Goal: Task Accomplishment & Management: Use online tool/utility

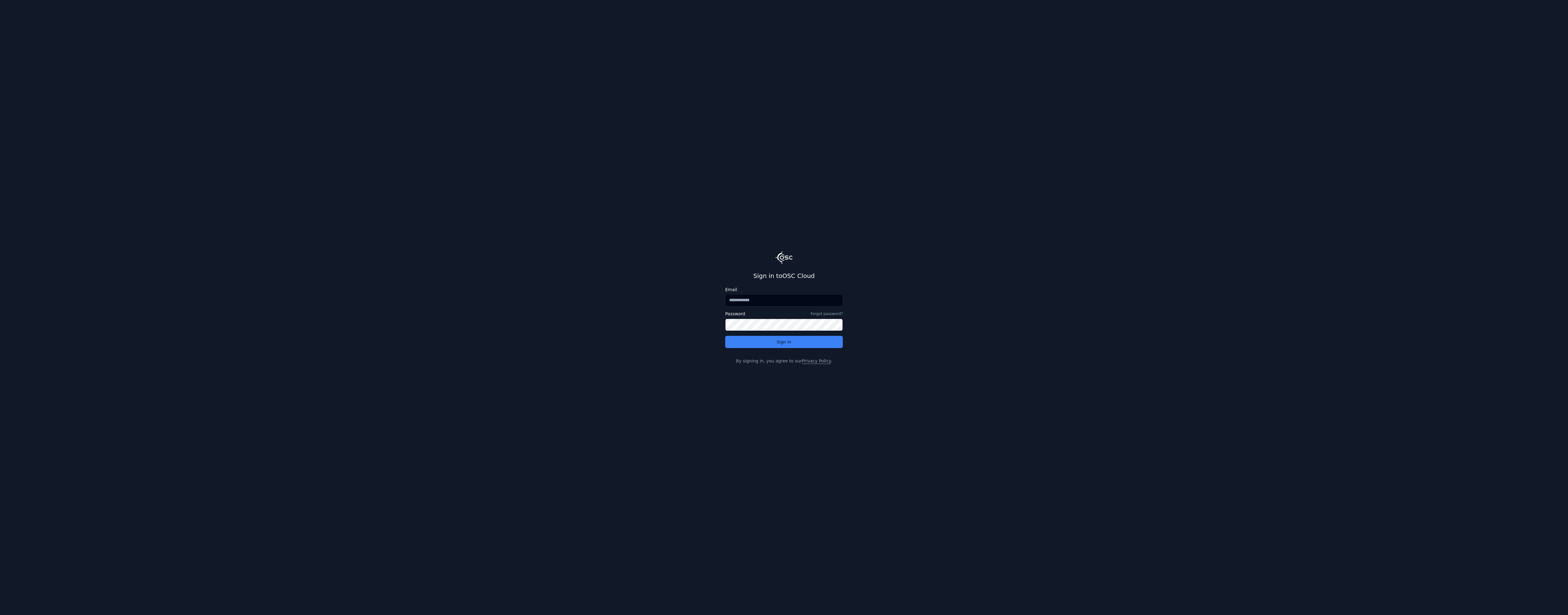
click at [758, 302] on input "Email" at bounding box center [783, 301] width 117 height 12
type input "**********"
click at [760, 331] on button "Continue with single sign-on" at bounding box center [783, 330] width 117 height 12
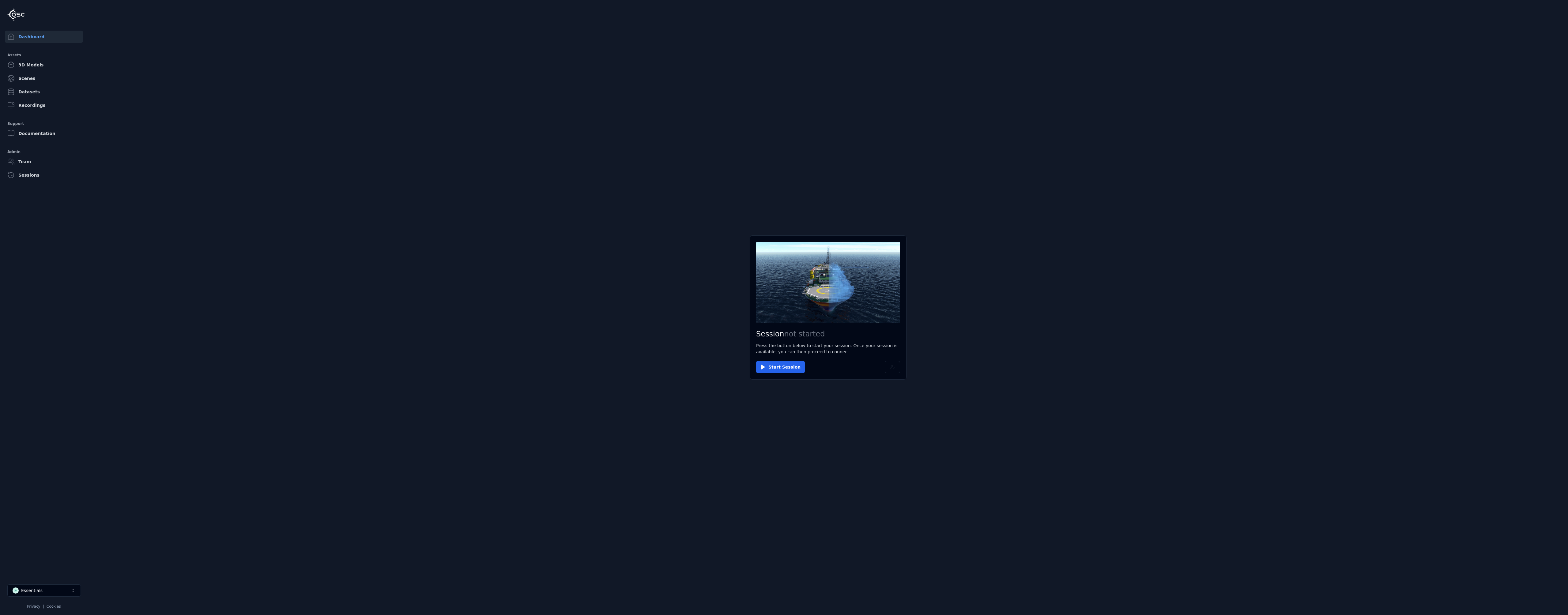
click at [67, 593] on button "E Essentials" at bounding box center [44, 590] width 74 height 12
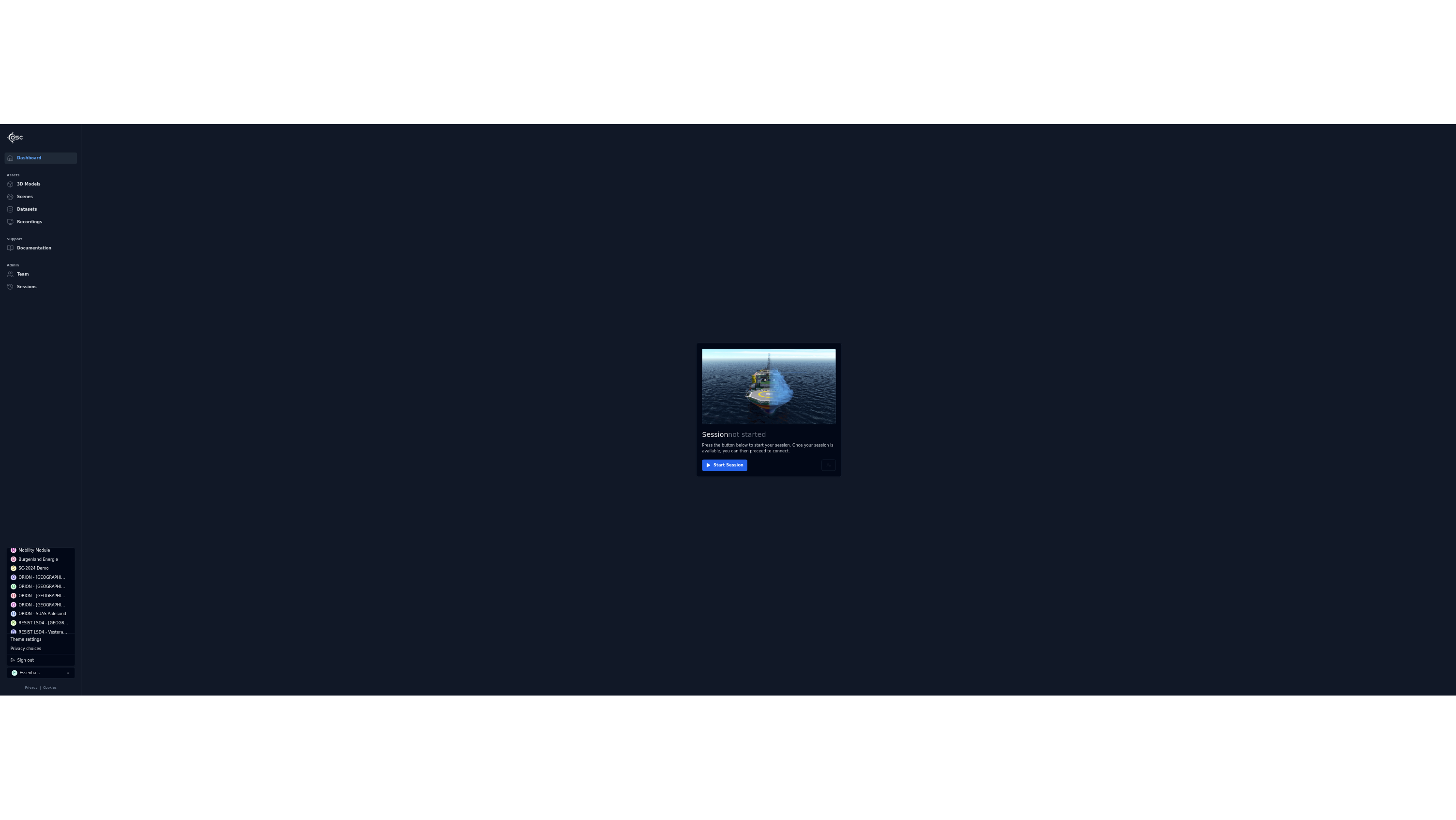
scroll to position [145, 0]
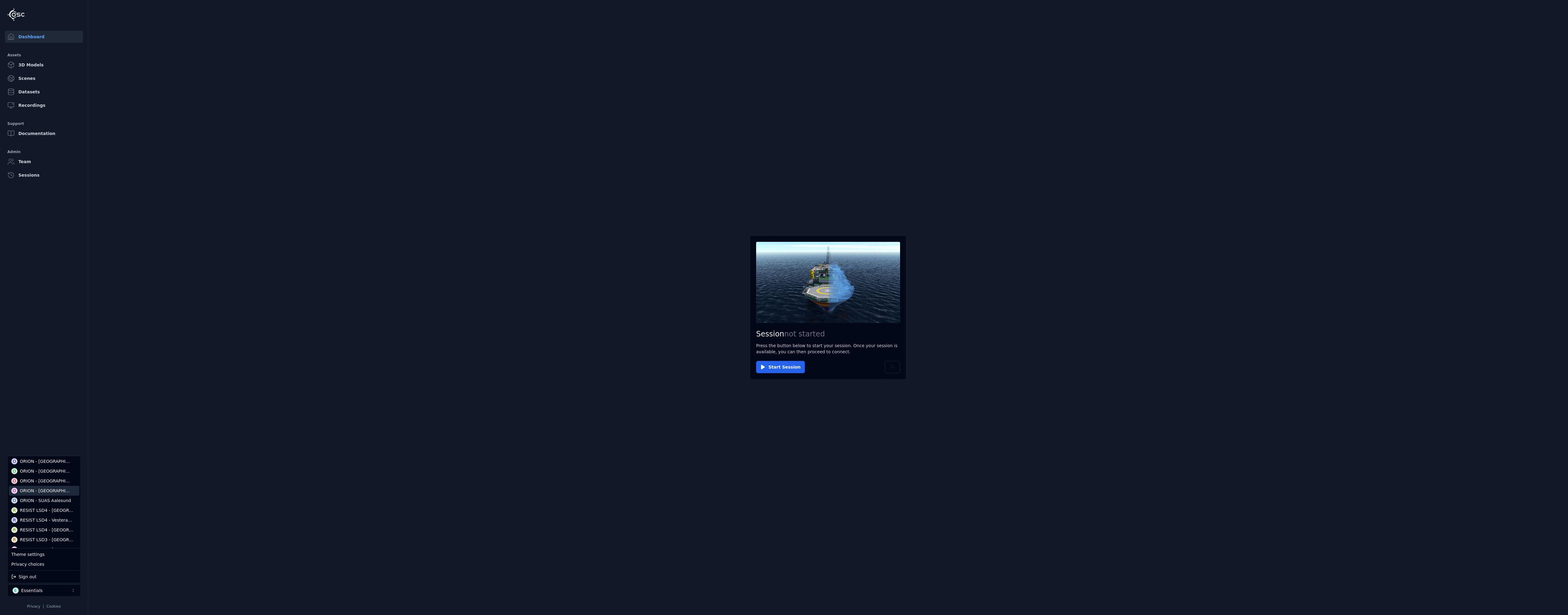
click at [37, 492] on div "ORION - [GEOGRAPHIC_DATA]" at bounding box center [46, 490] width 53 height 6
click at [667, 422] on html "Dashboard Assets 3D Models Scenes Datasets Recordings Support Documentation Adm…" at bounding box center [784, 307] width 1568 height 615
click at [783, 369] on button "Start Session" at bounding box center [780, 367] width 49 height 12
click at [762, 364] on button "Connect" at bounding box center [770, 367] width 28 height 12
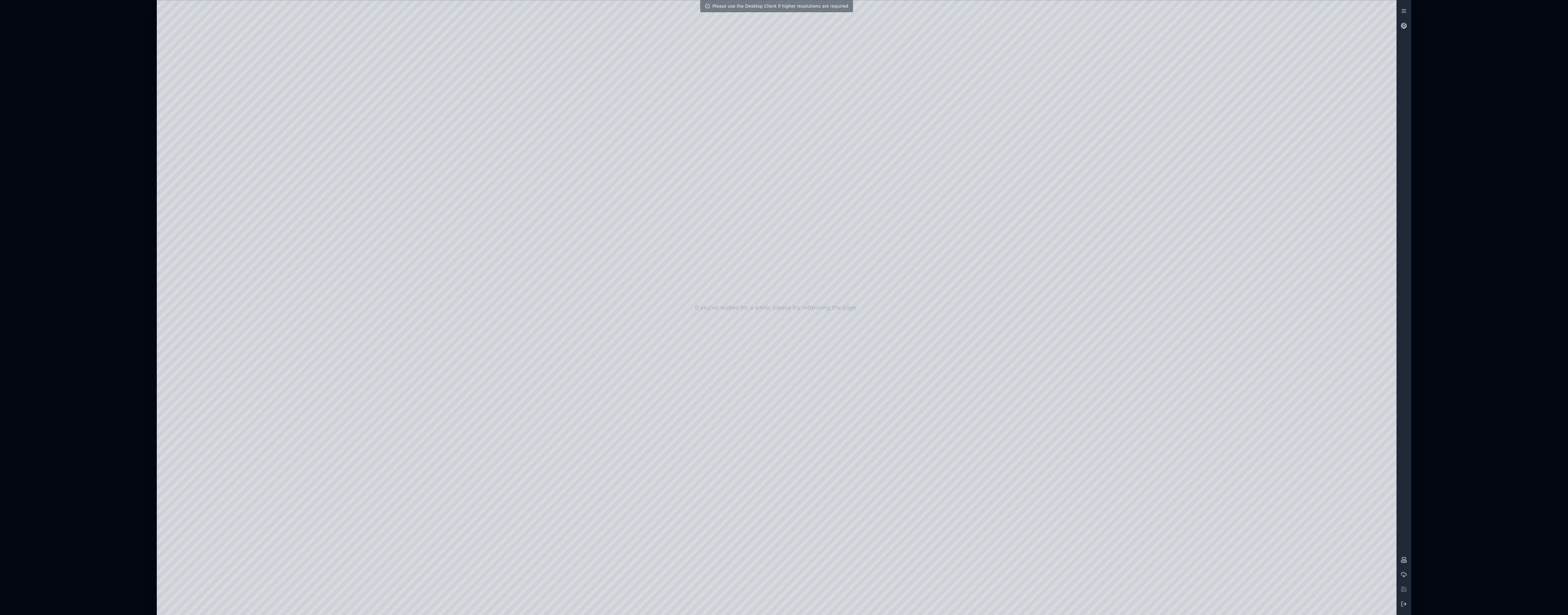
click at [1404, 28] on circle at bounding box center [1404, 26] width 5 height 5
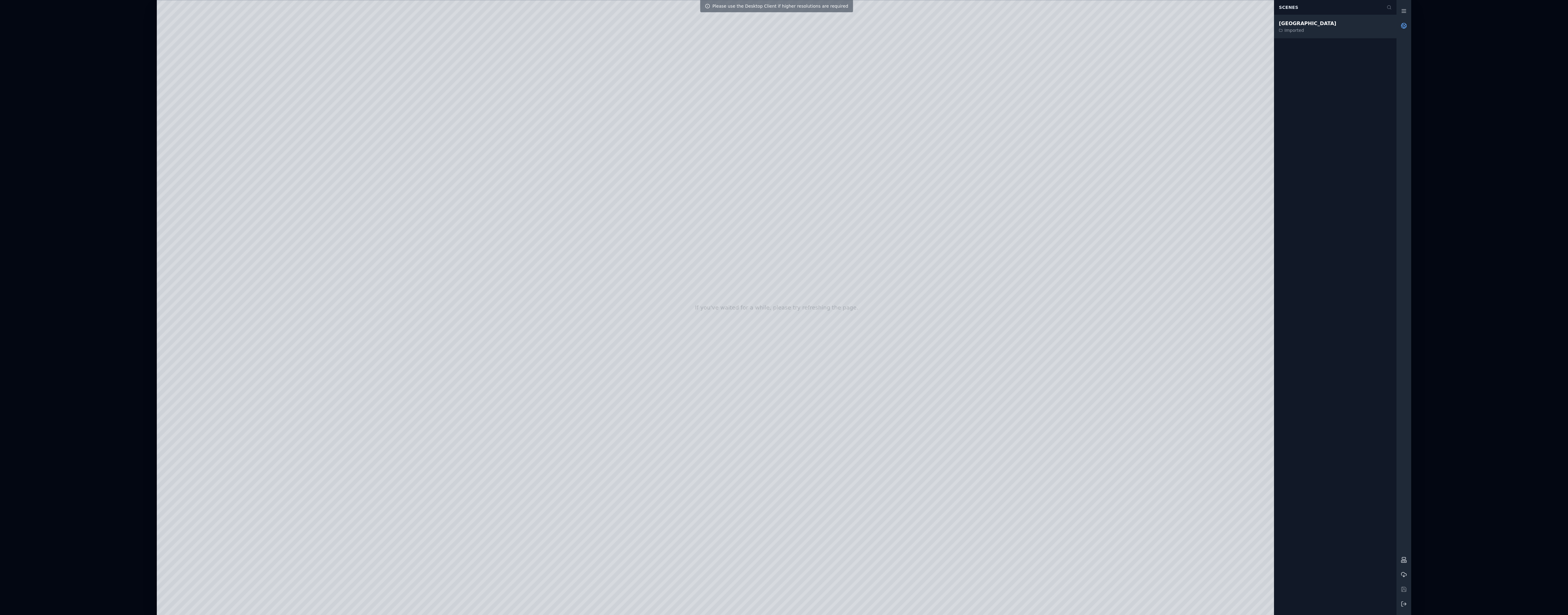
click at [1329, 26] on div "Cape-Verde Imported" at bounding box center [1335, 27] width 122 height 23
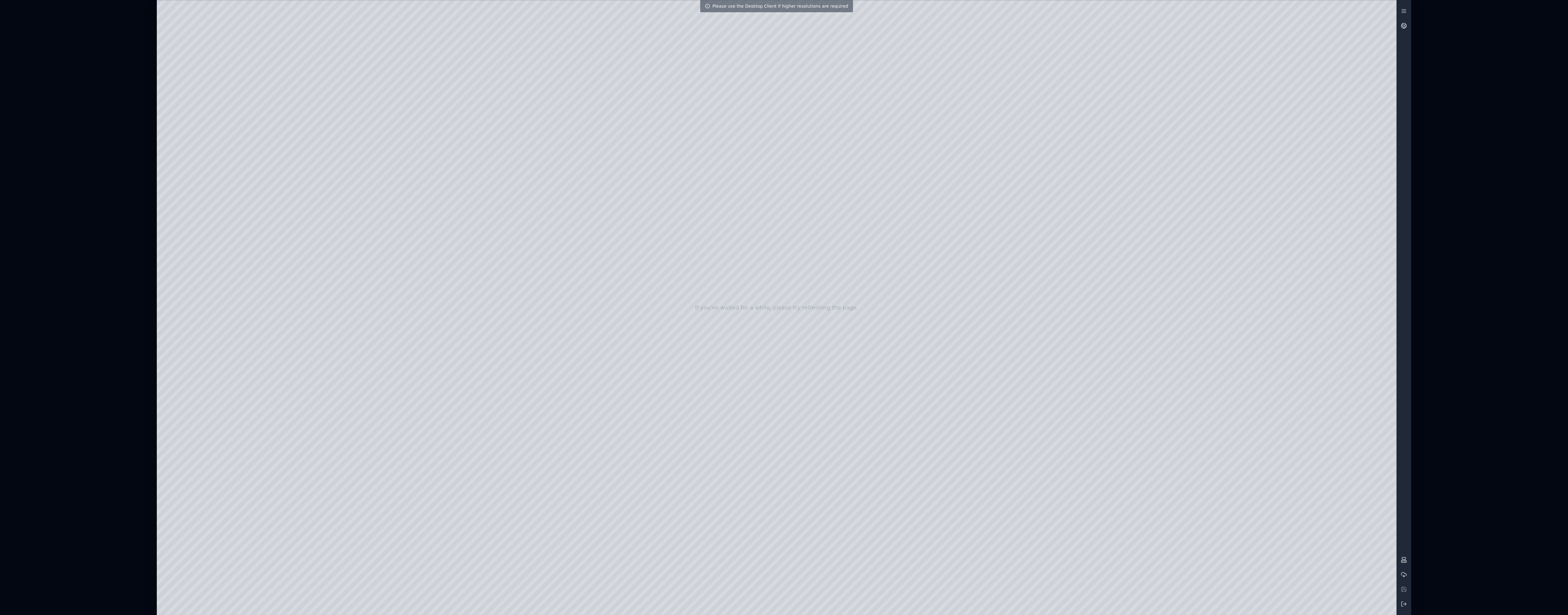
click at [794, 65] on div at bounding box center [777, 308] width 1240 height 614
click at [1403, 26] on icon at bounding box center [1404, 26] width 6 height 6
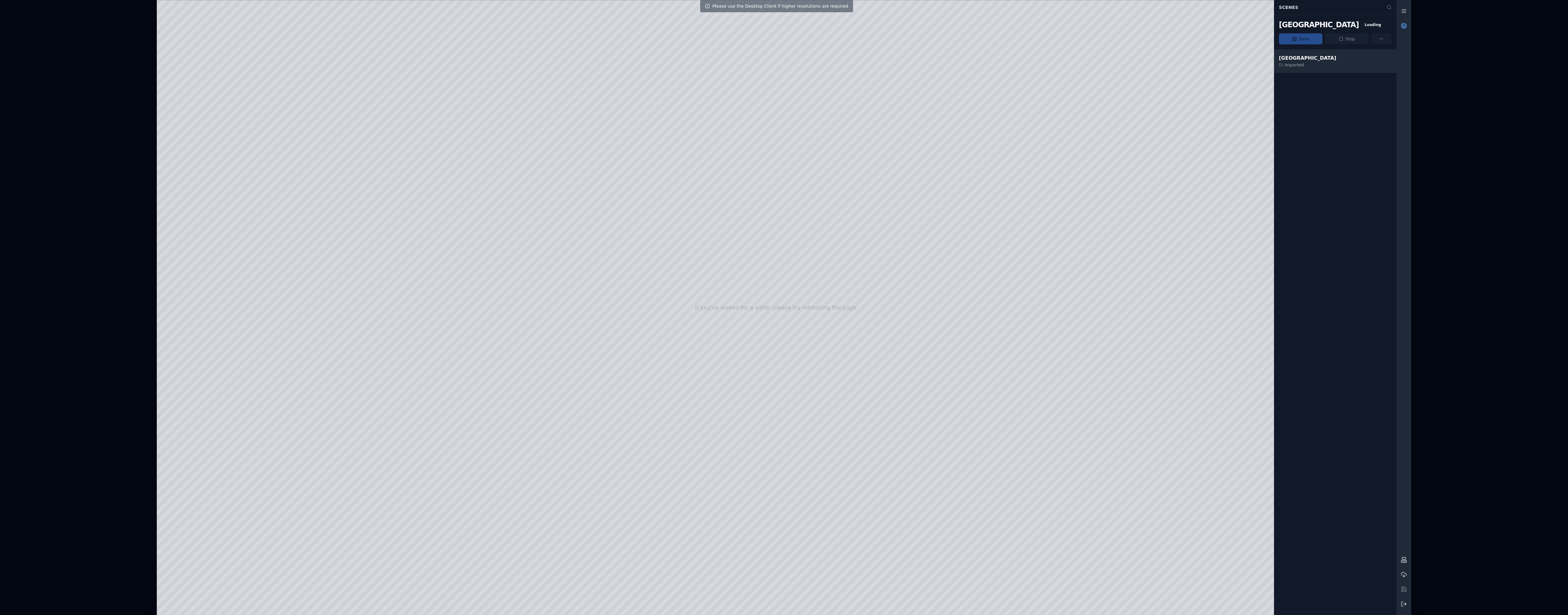
click at [1297, 64] on div "Imported" at bounding box center [1307, 65] width 57 height 6
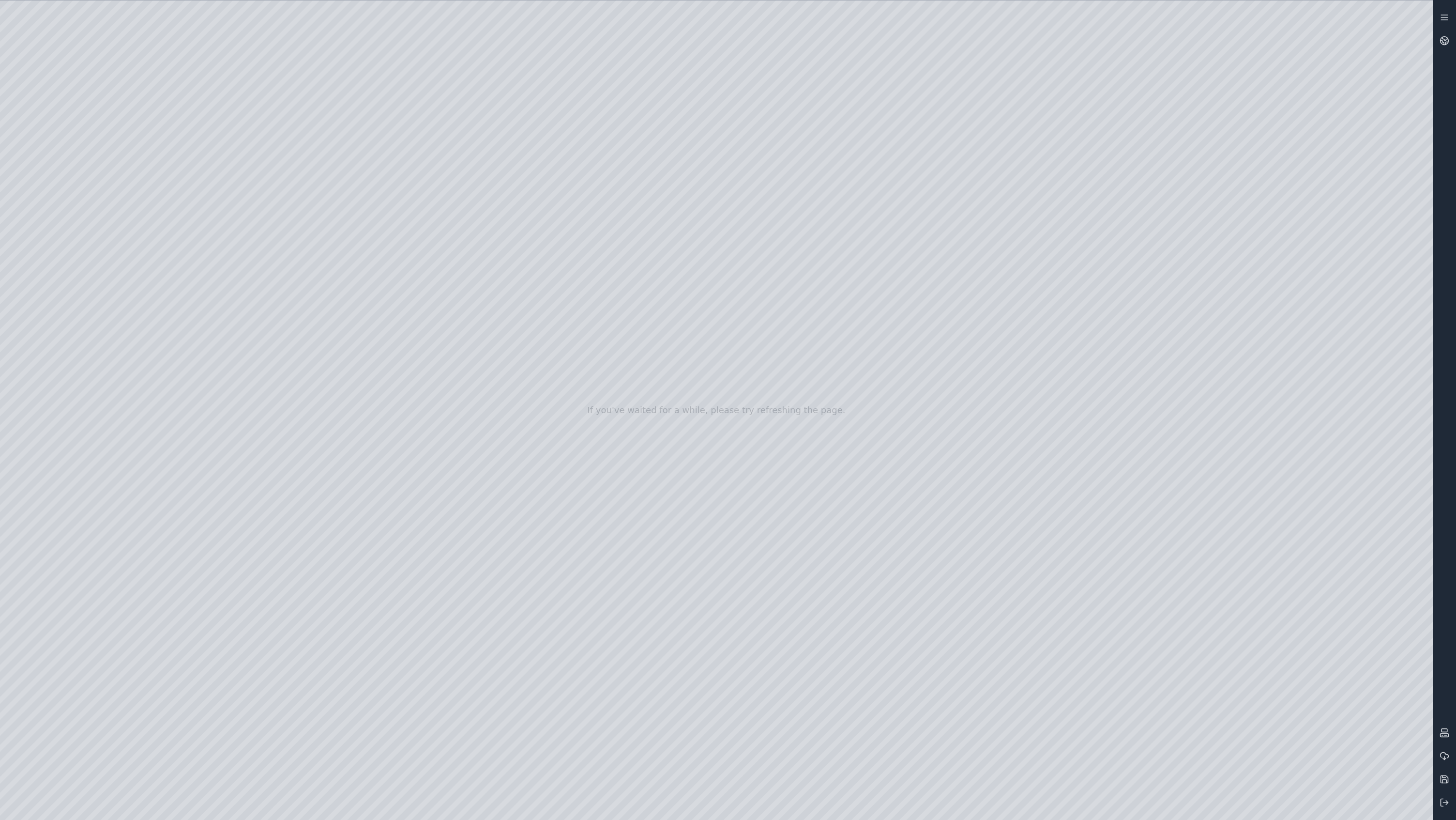
drag, startPoint x: 485, startPoint y: 399, endPoint x: 511, endPoint y: 499, distance: 103.3
drag, startPoint x: 513, startPoint y: 489, endPoint x: 481, endPoint y: 458, distance: 44.6
click at [1446, 37] on icon at bounding box center [1444, 40] width 10 height 10
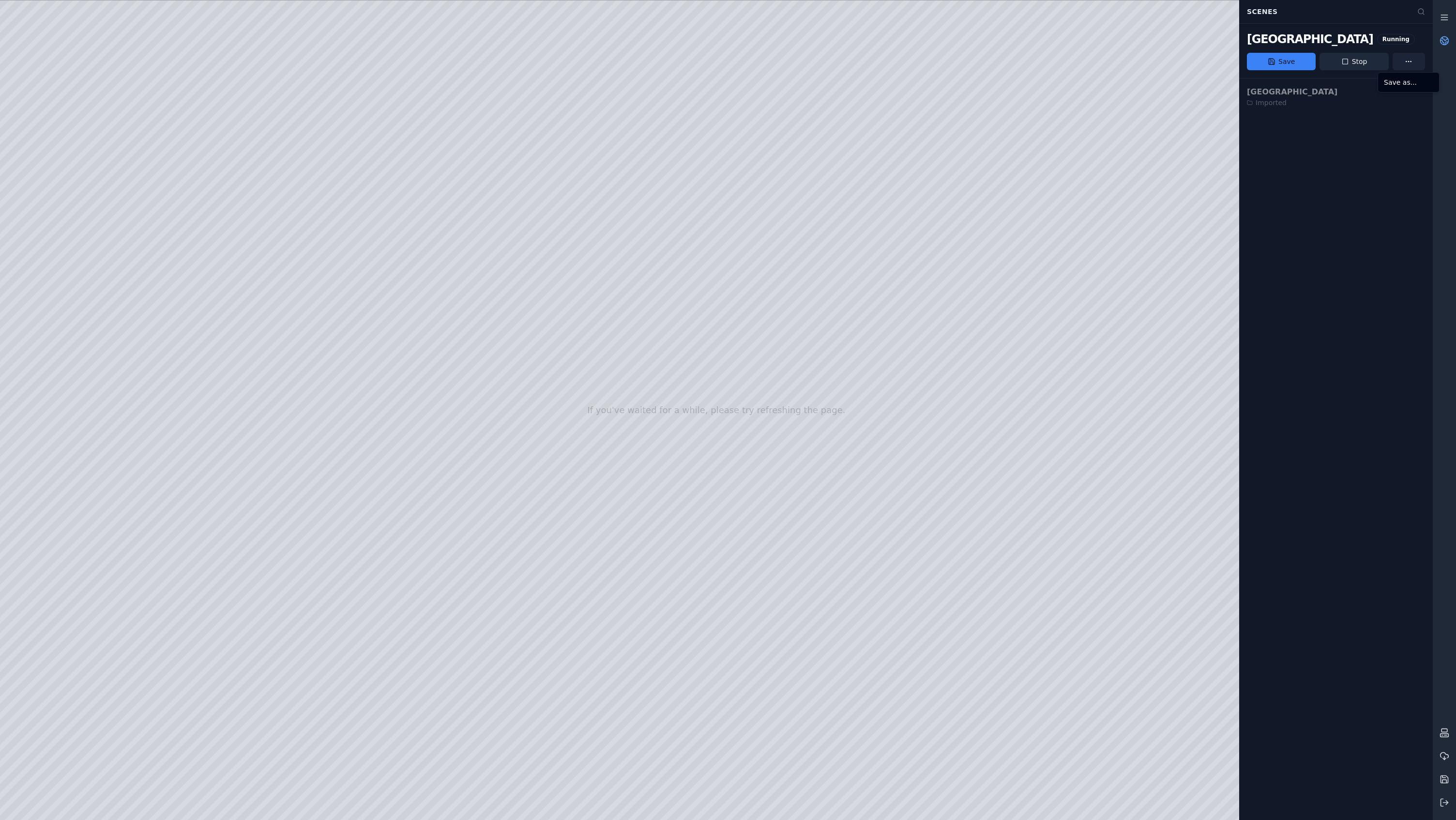
click at [1413, 60] on html "If you've waited for a while, please try refreshing the page. Scenes [GEOGRAPHI…" at bounding box center [728, 410] width 1456 height 820
click at [1405, 84] on div "Save as..." at bounding box center [1408, 82] width 57 height 15
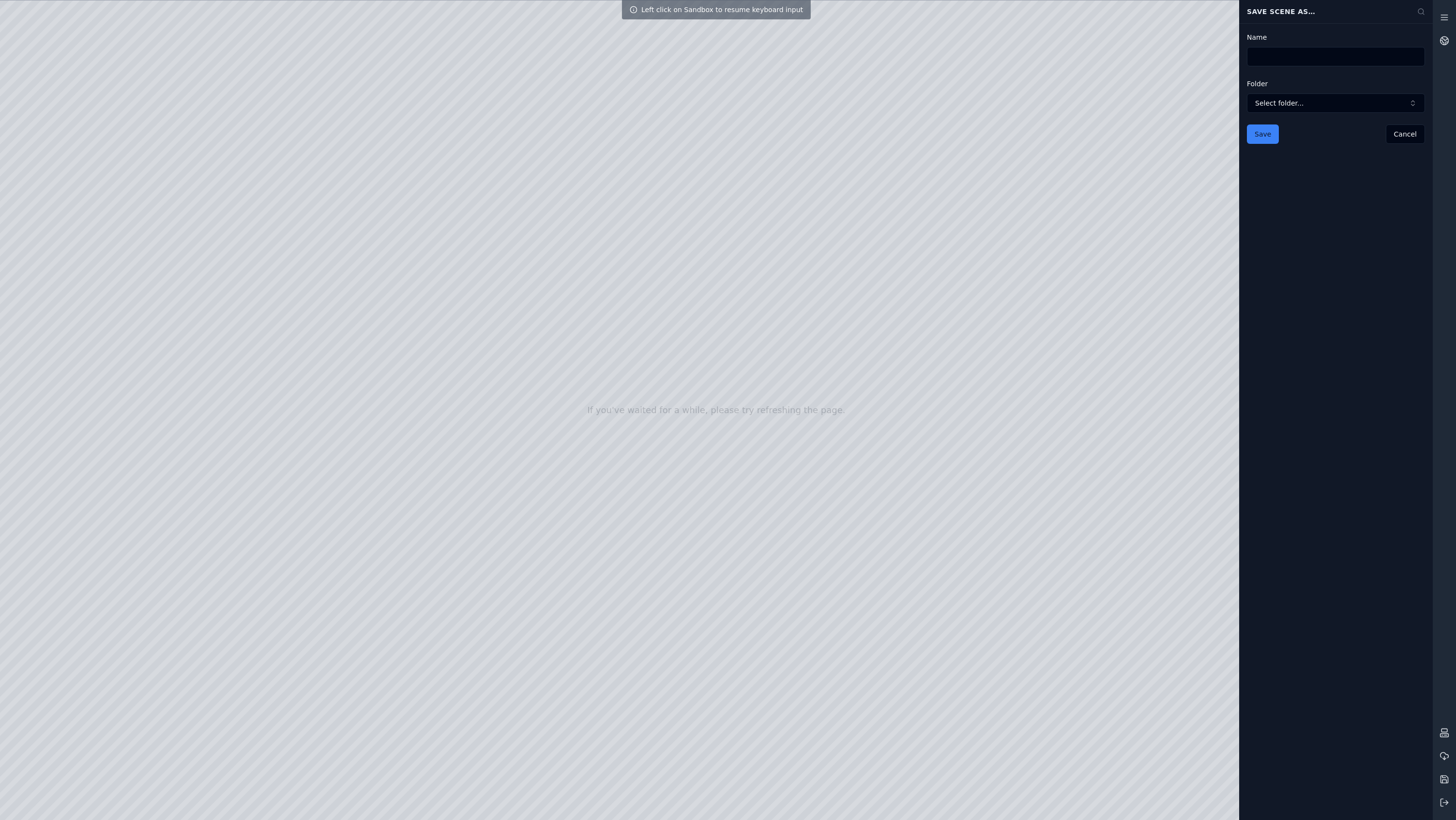
click at [1275, 53] on input "Name" at bounding box center [1336, 57] width 178 height 19
type input "**********"
click at [1309, 103] on span "Select folder..." at bounding box center [1331, 103] width 150 height 10
click at [1296, 148] on span "Imported" at bounding box center [1341, 146] width 155 height 10
click at [1301, 98] on span "Imported" at bounding box center [1331, 103] width 150 height 10
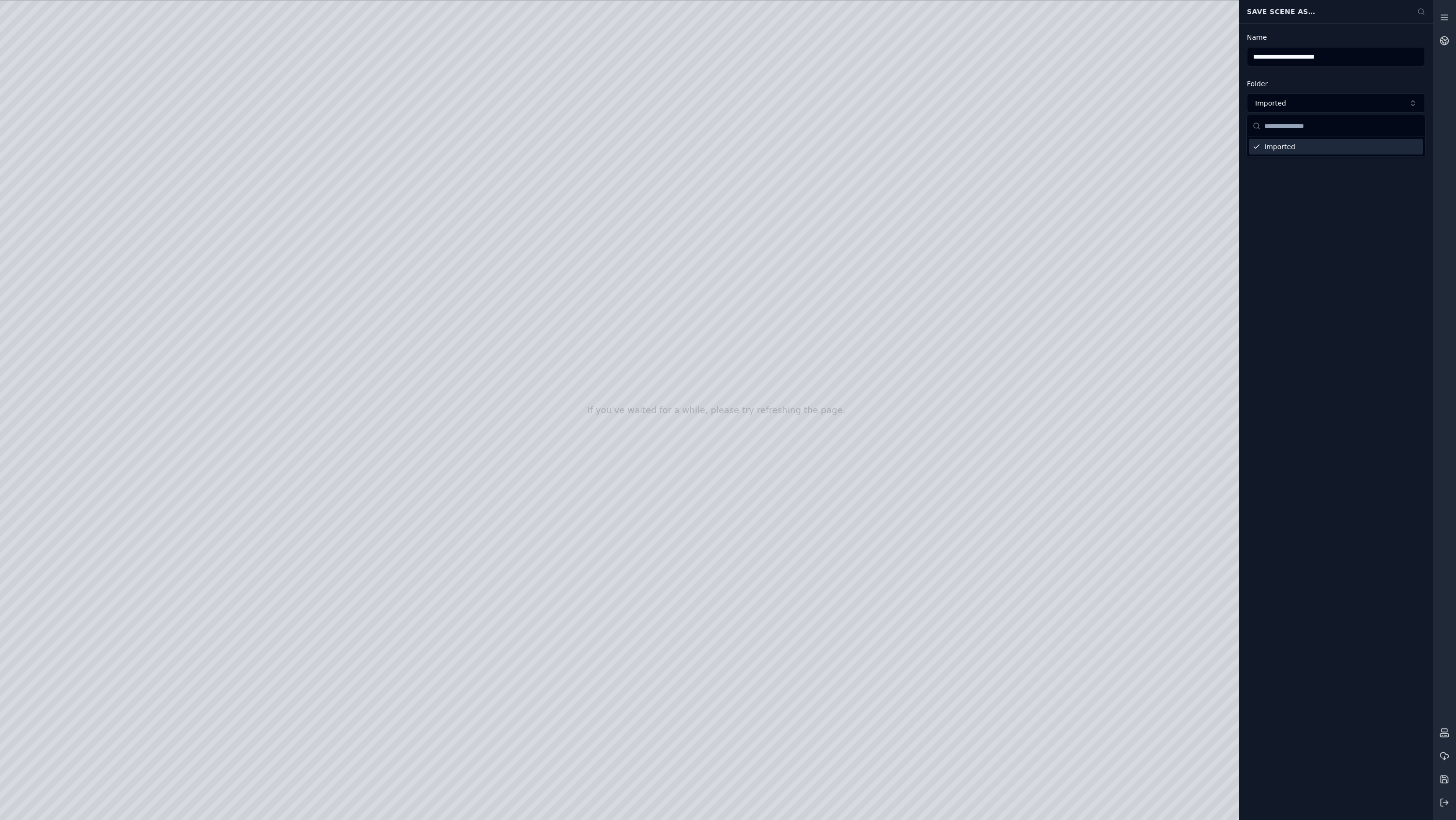
click at [1275, 242] on html "**********" at bounding box center [728, 410] width 1456 height 820
click at [1263, 136] on button "Save" at bounding box center [1263, 134] width 32 height 19
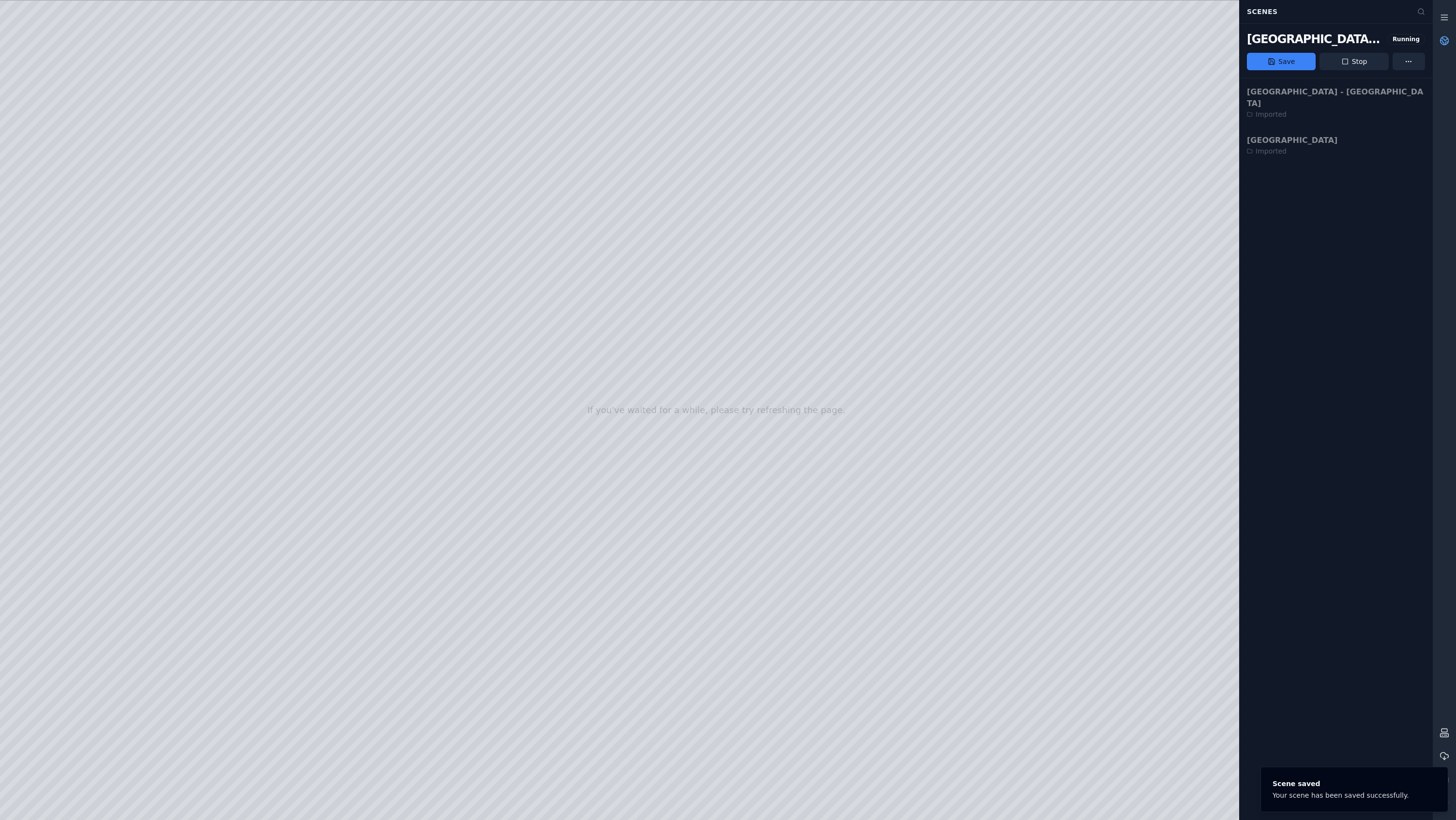
click at [68, 210] on div at bounding box center [716, 410] width 1433 height 819
click at [81, 241] on div at bounding box center [716, 410] width 1433 height 819
click at [60, 209] on div at bounding box center [716, 410] width 1433 height 819
click at [66, 181] on div at bounding box center [716, 410] width 1433 height 819
click at [45, 172] on div at bounding box center [716, 410] width 1433 height 819
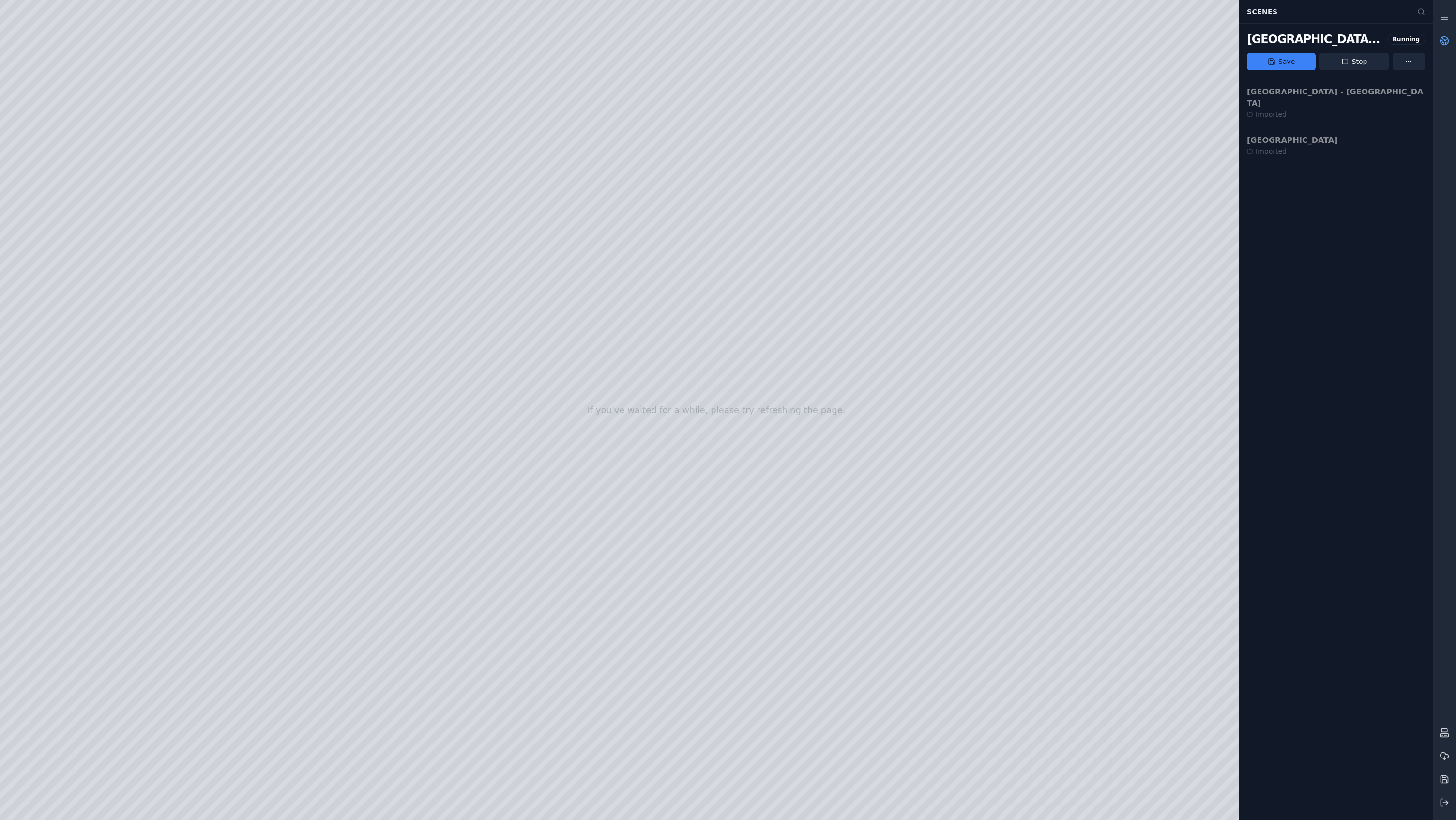
click at [688, 546] on div at bounding box center [716, 410] width 1433 height 819
click at [1441, 18] on icon at bounding box center [1444, 17] width 10 height 10
click at [1445, 805] on icon at bounding box center [1444, 803] width 10 height 10
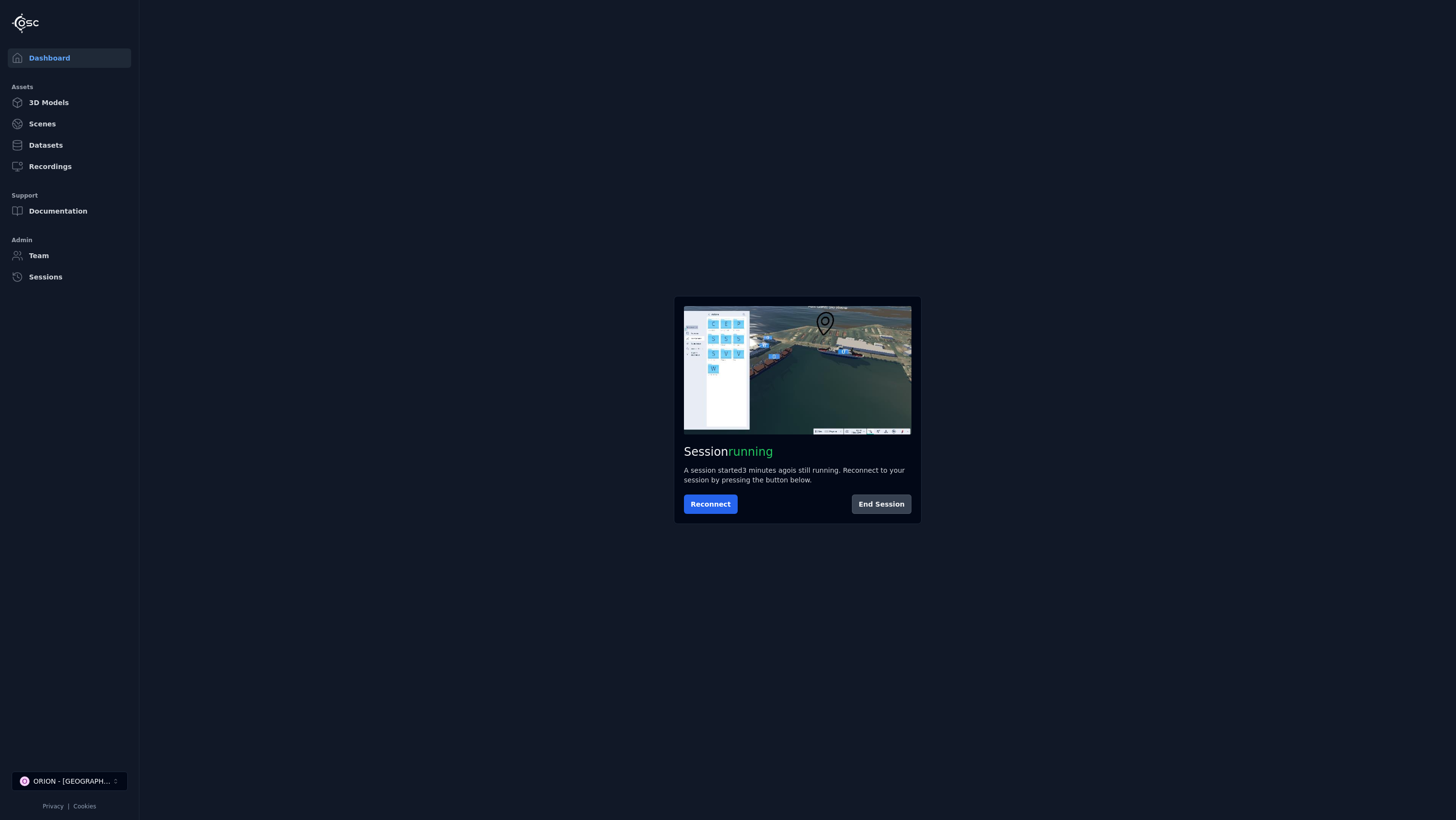
click at [900, 507] on button "End Session" at bounding box center [882, 504] width 60 height 19
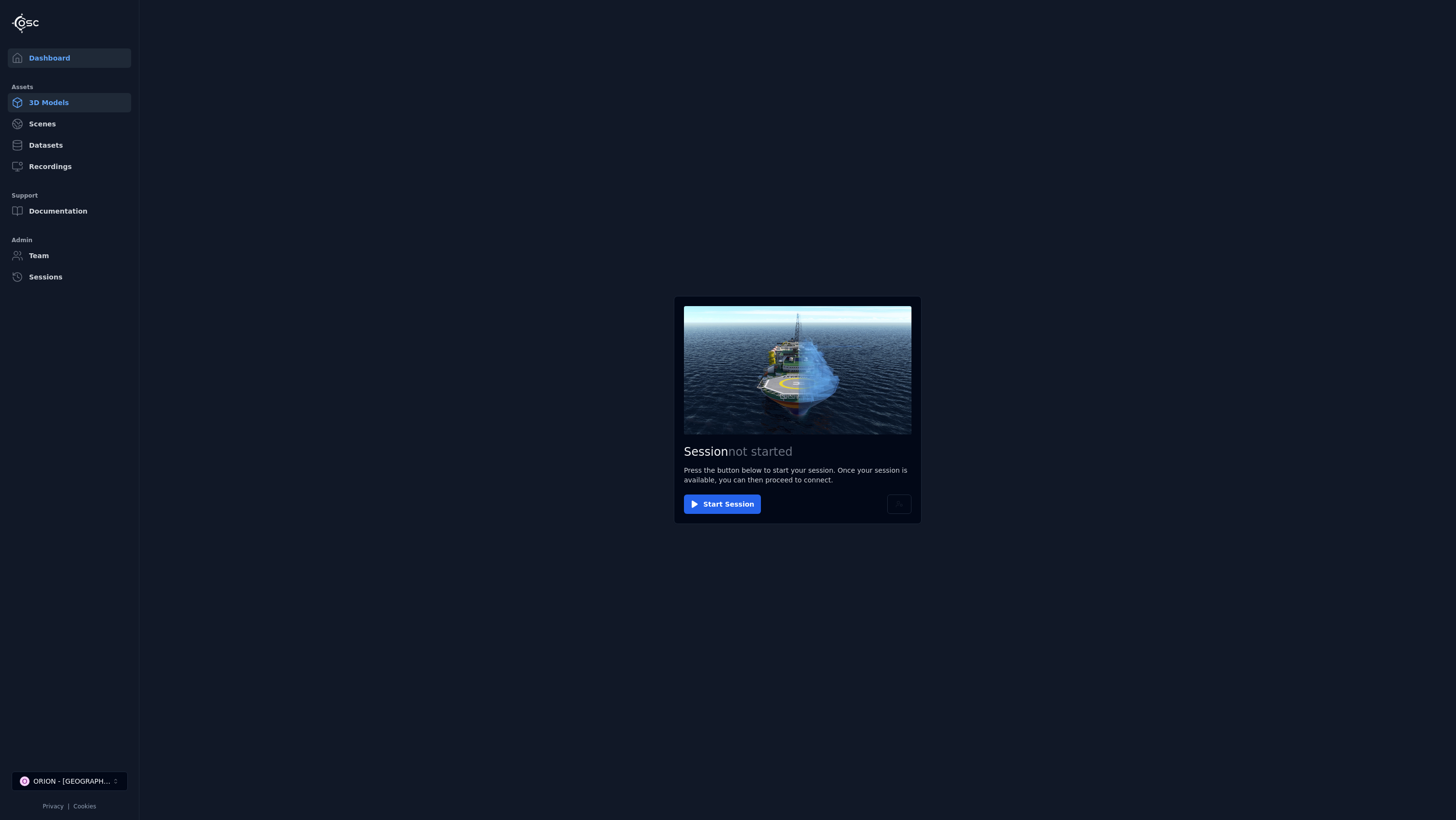
click at [51, 99] on link "3D Models" at bounding box center [69, 103] width 123 height 19
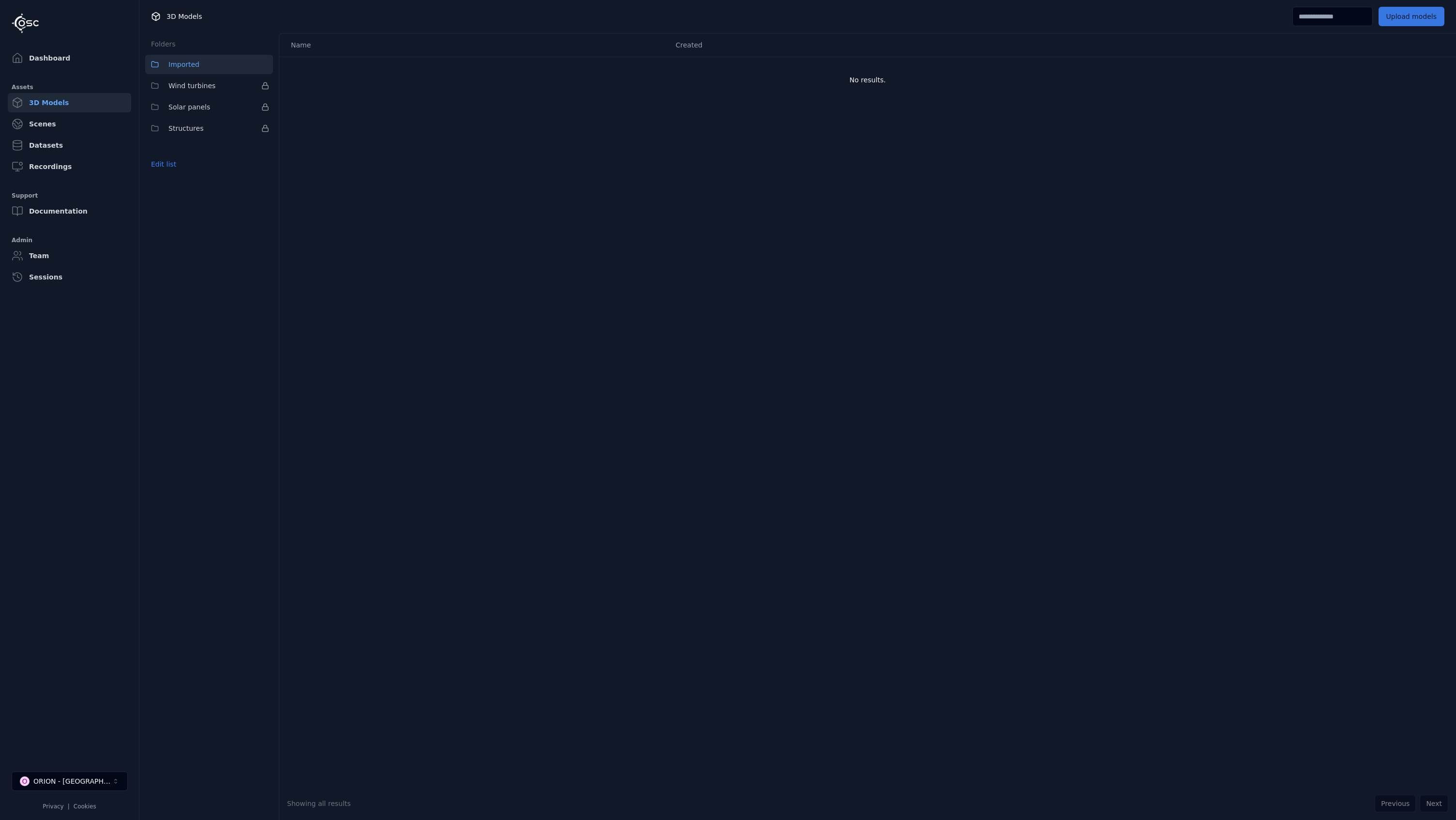
click at [1415, 15] on button "Upload models" at bounding box center [1412, 16] width 65 height 19
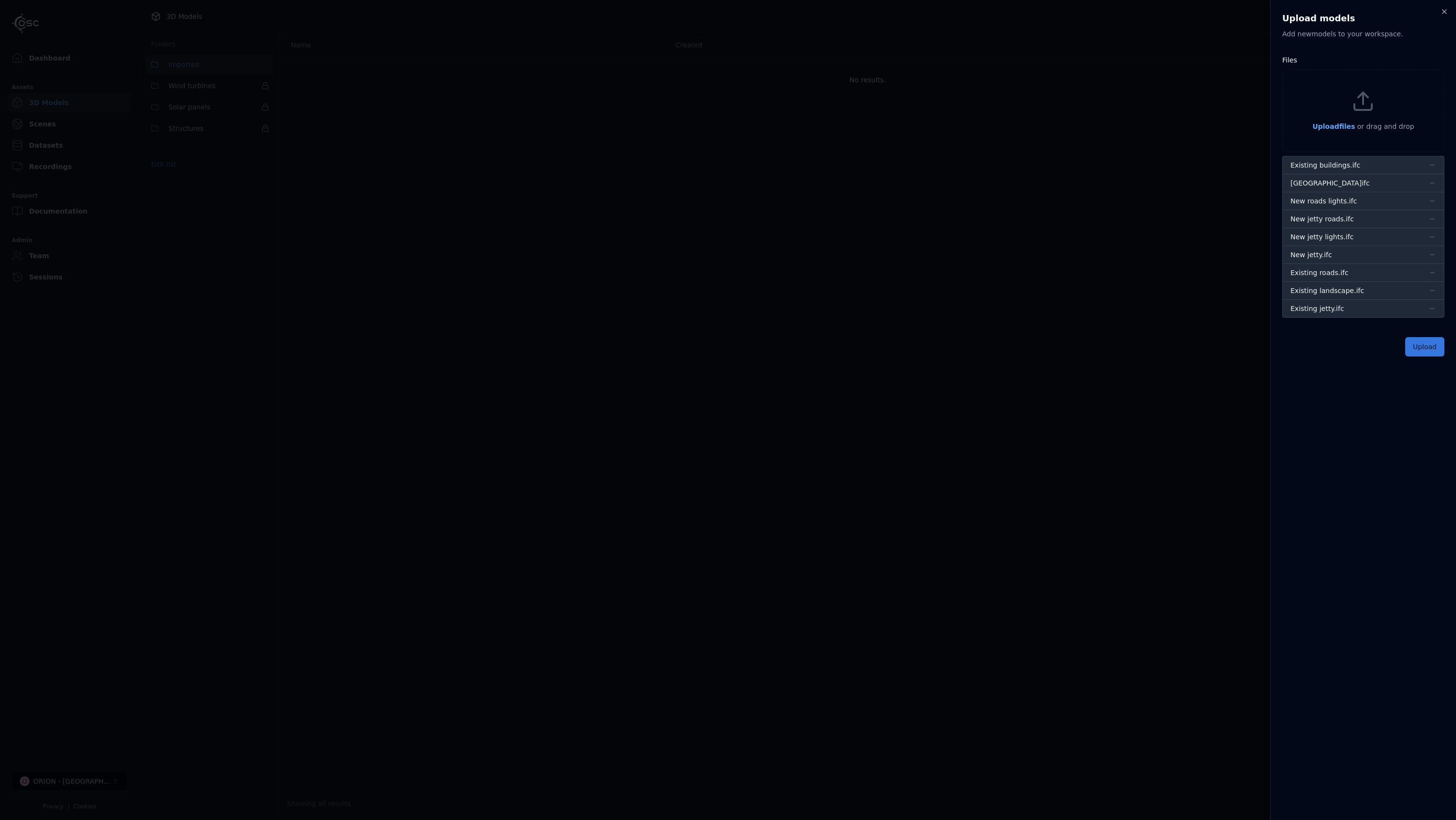
click at [1429, 350] on button "Upload" at bounding box center [1425, 346] width 39 height 19
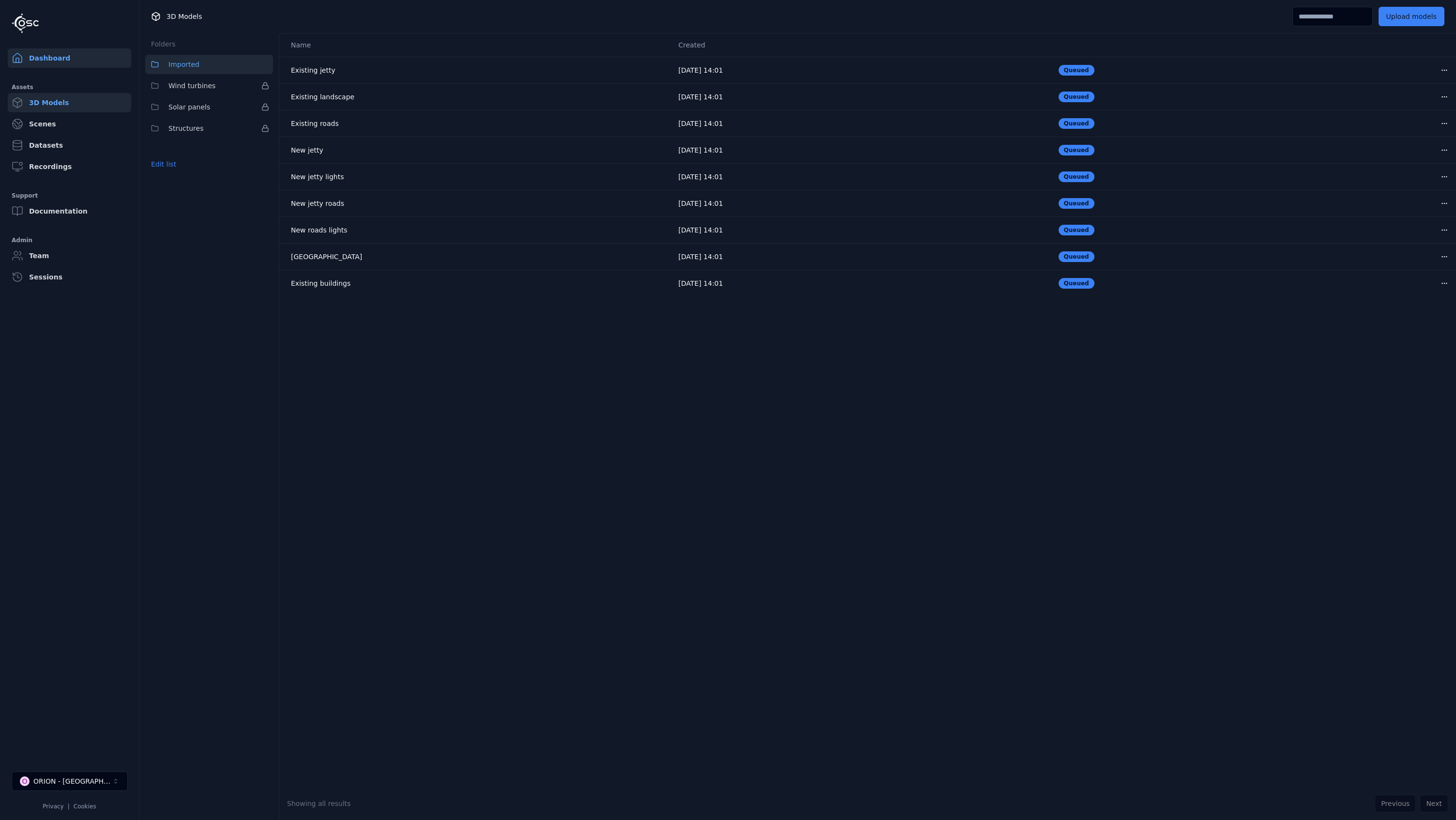
click at [52, 60] on link "Dashboard" at bounding box center [69, 58] width 123 height 19
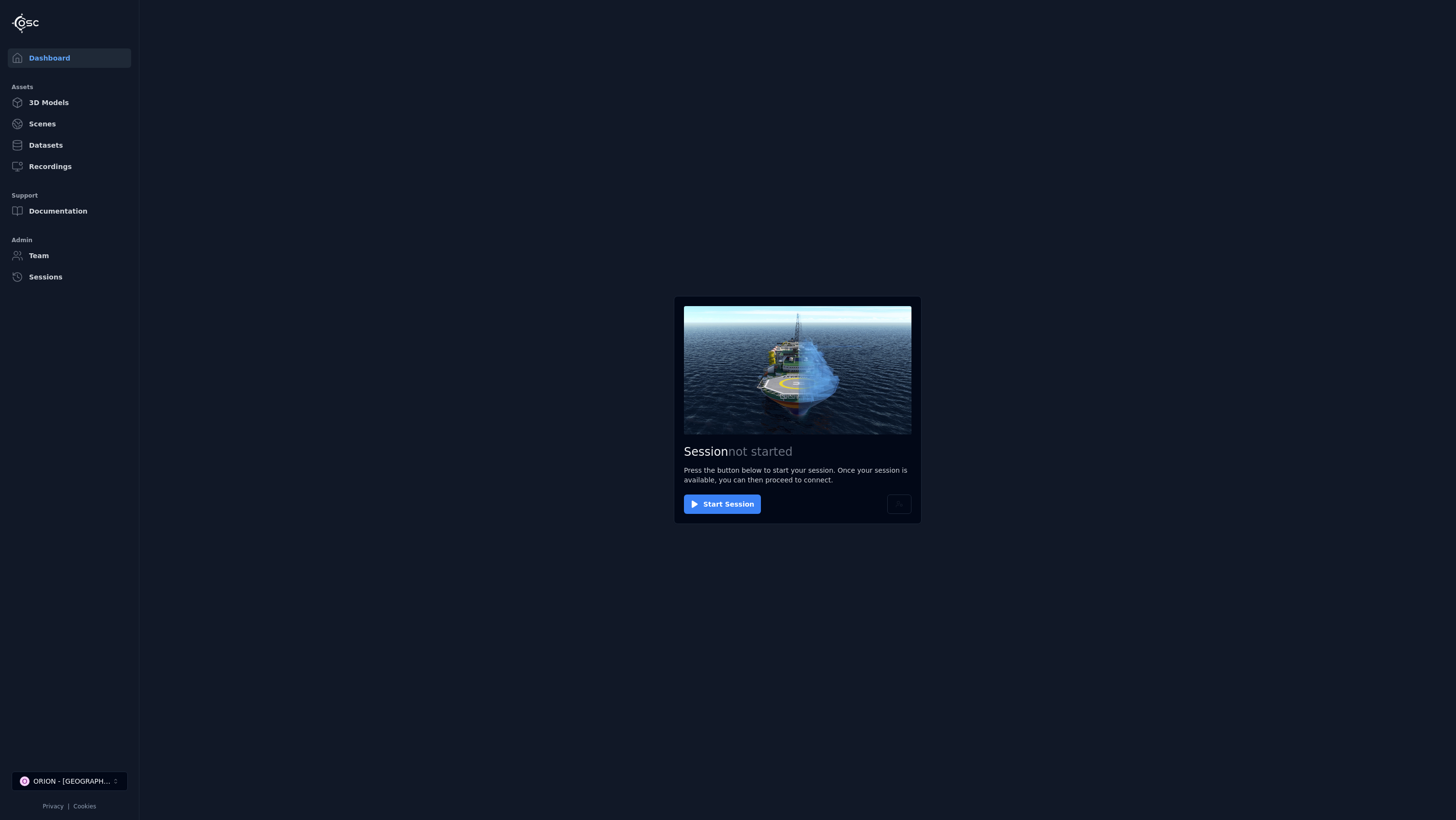
click at [724, 510] on button "Start Session" at bounding box center [723, 504] width 77 height 19
click at [718, 501] on button "Connect" at bounding box center [706, 504] width 44 height 19
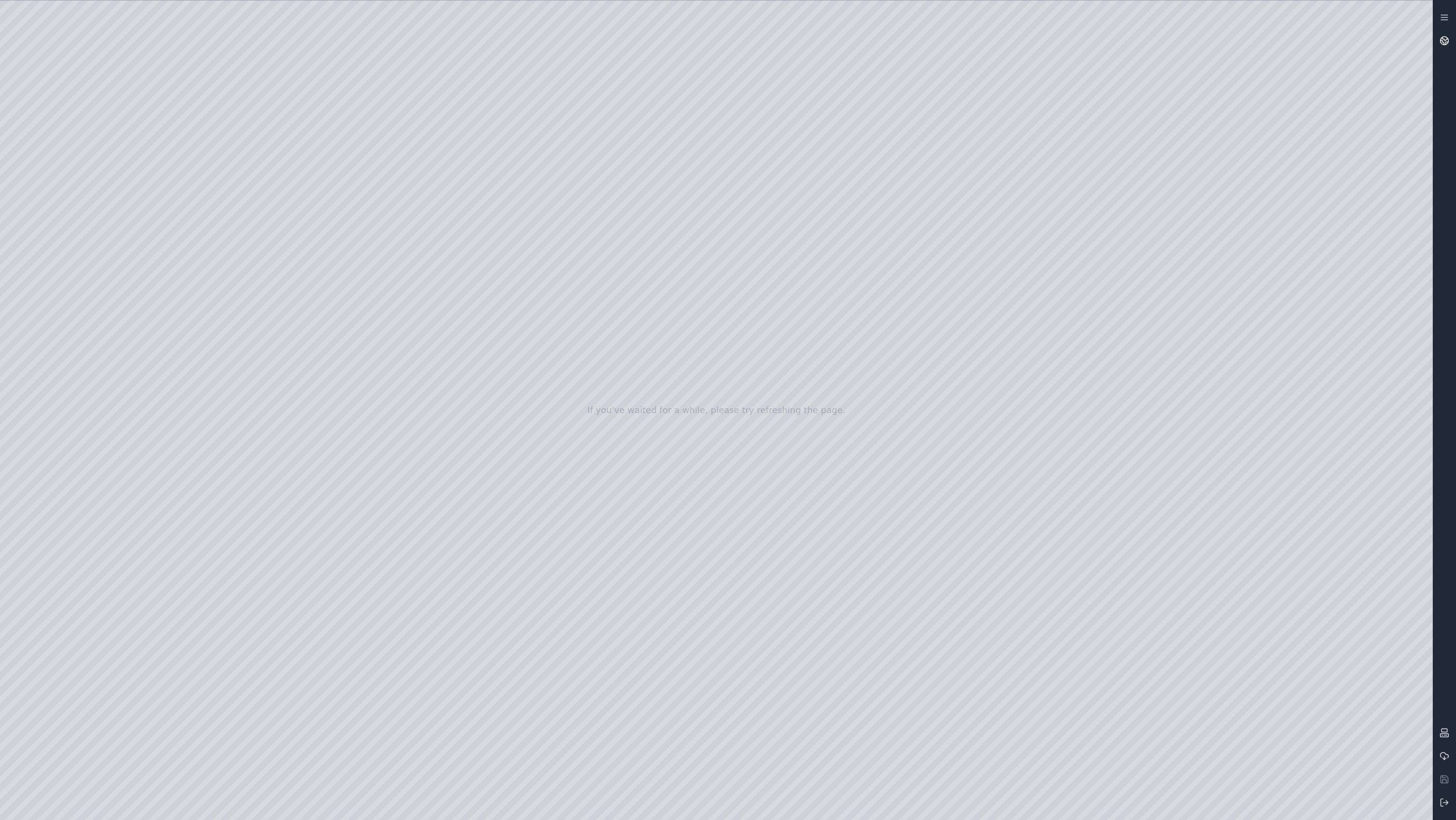
click at [1446, 38] on icon at bounding box center [1444, 40] width 10 height 10
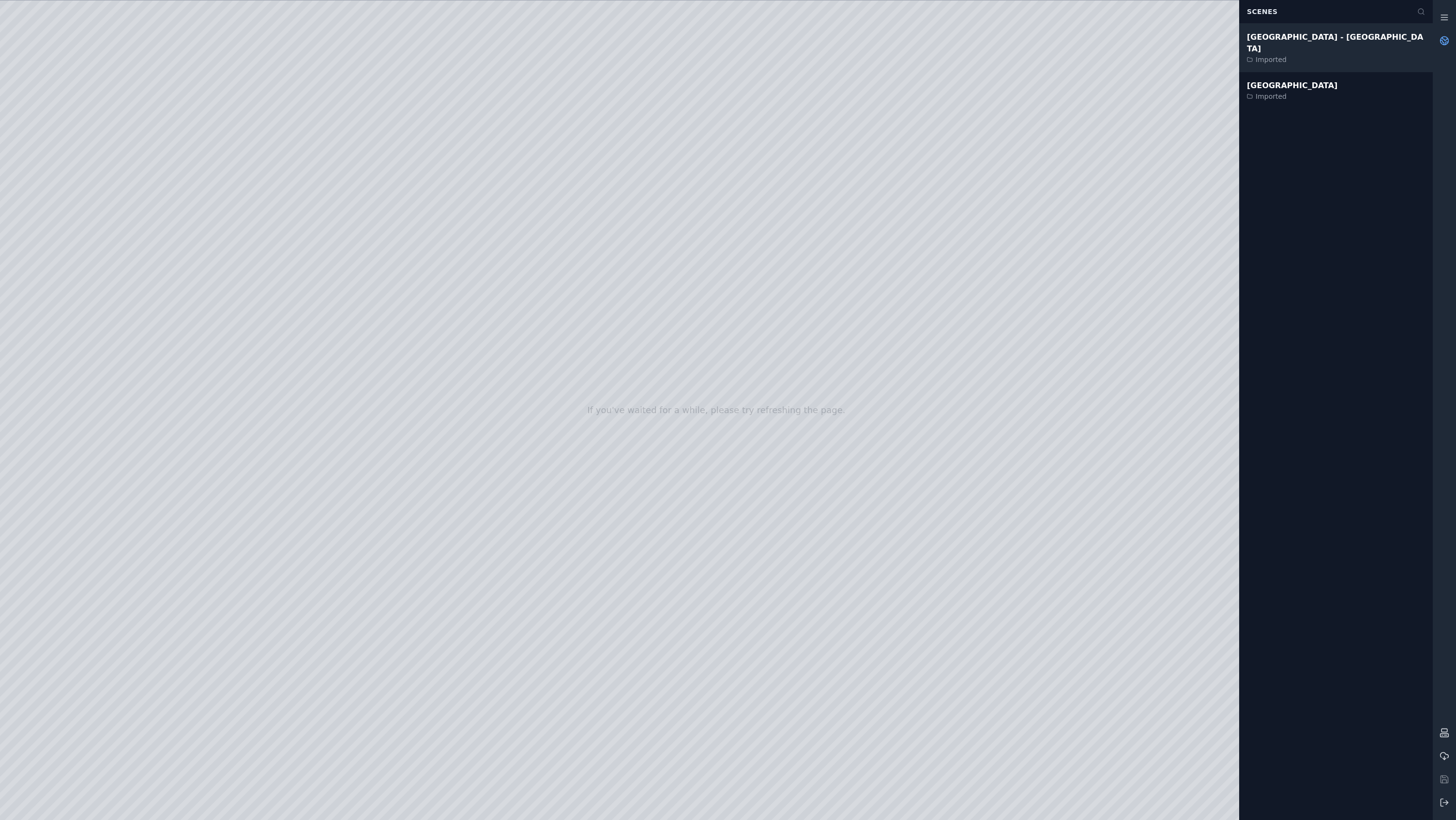
click at [1293, 55] on div "Imported" at bounding box center [1336, 60] width 178 height 10
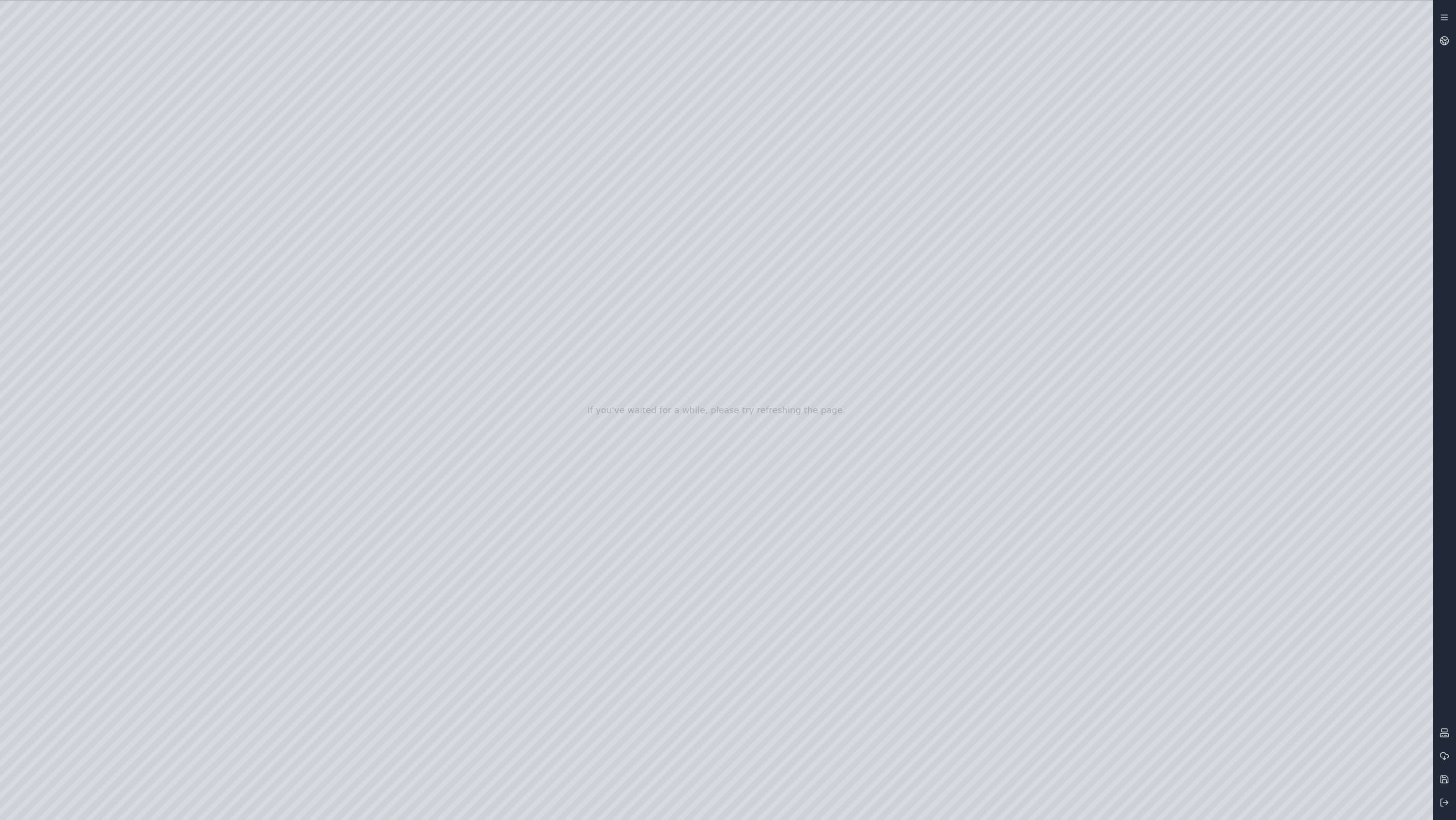
drag, startPoint x: 458, startPoint y: 290, endPoint x: 456, endPoint y: 368, distance: 78.0
drag, startPoint x: 385, startPoint y: 301, endPoint x: 1251, endPoint y: 468, distance: 882.0
click at [69, 210] on div at bounding box center [716, 410] width 1433 height 819
click at [73, 243] on div at bounding box center [716, 410] width 1433 height 819
click at [293, 396] on div at bounding box center [716, 410] width 1433 height 819
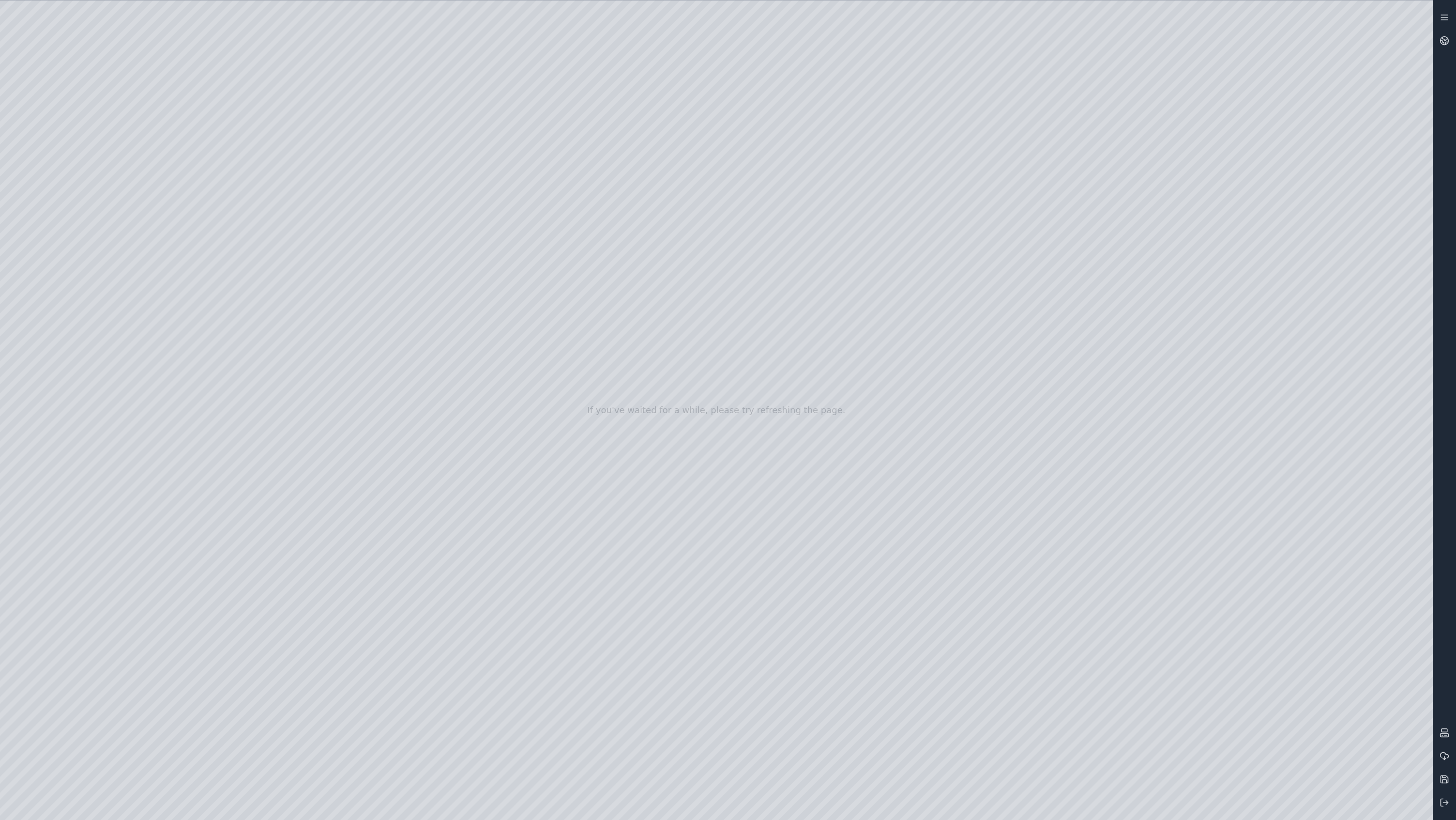
click at [313, 420] on div at bounding box center [716, 410] width 1433 height 819
click at [178, 223] on div at bounding box center [716, 410] width 1433 height 819
drag, startPoint x: 252, startPoint y: 213, endPoint x: 245, endPoint y: 217, distance: 8.1
click at [245, 217] on div at bounding box center [716, 410] width 1433 height 819
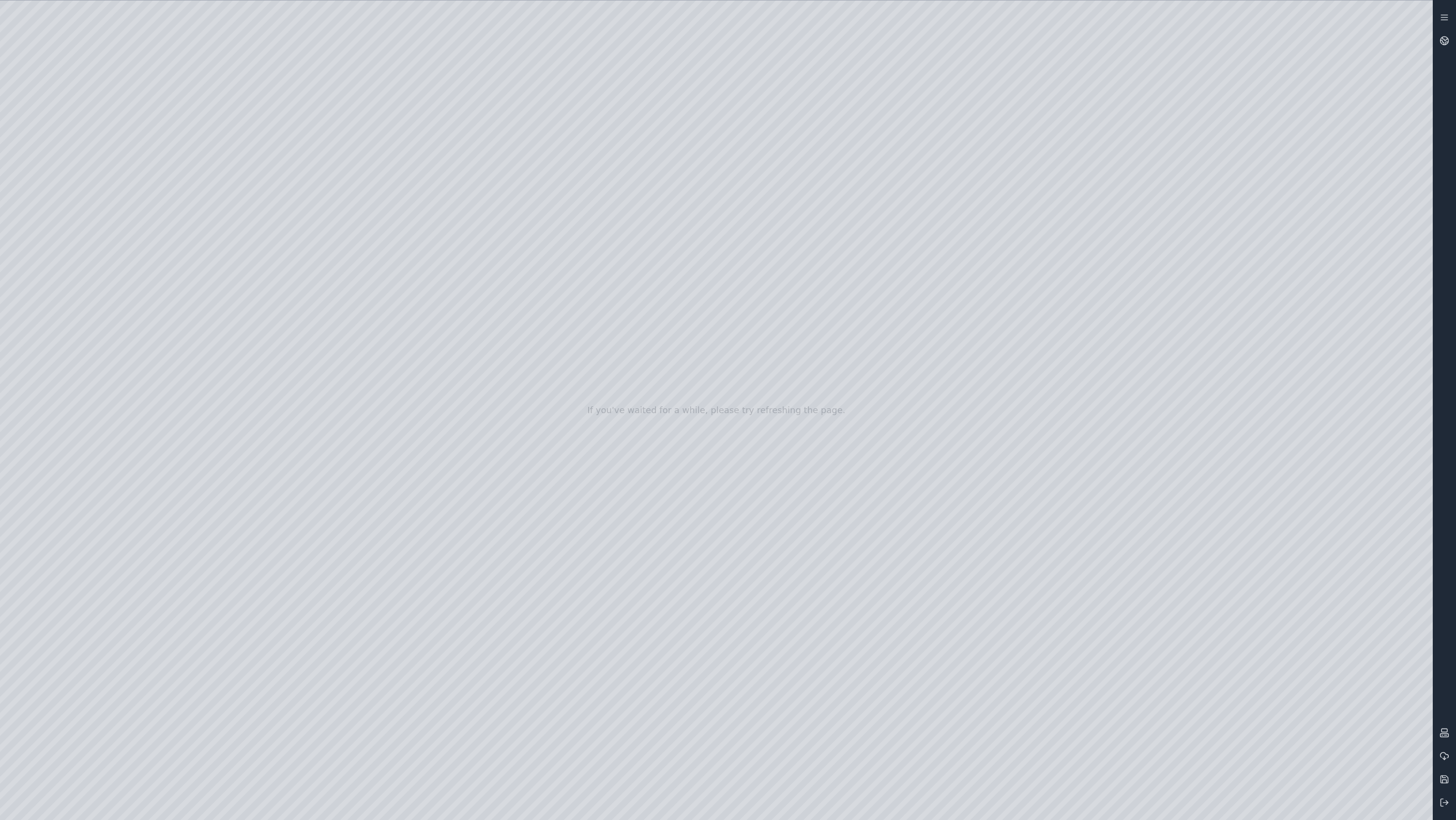
drag, startPoint x: 323, startPoint y: 127, endPoint x: 319, endPoint y: 302, distance: 175.0
click at [319, 302] on div at bounding box center [716, 410] width 1433 height 819
click at [159, 56] on div at bounding box center [716, 410] width 1433 height 819
click at [170, 131] on div at bounding box center [716, 410] width 1433 height 819
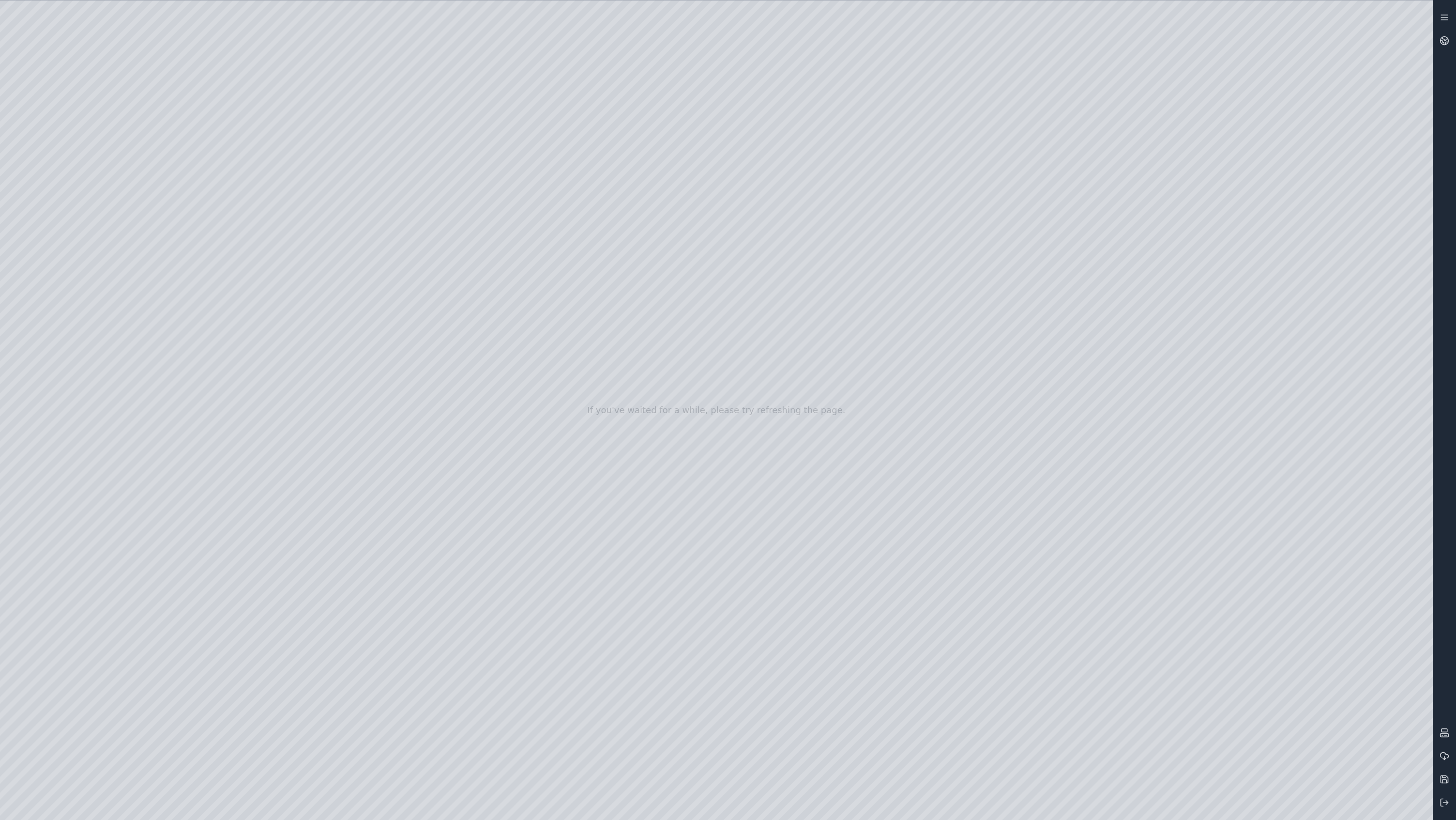
drag, startPoint x: 179, startPoint y: 109, endPoint x: 184, endPoint y: 127, distance: 18.7
click at [184, 127] on div at bounding box center [716, 410] width 1433 height 819
click at [163, 56] on div at bounding box center [716, 410] width 1433 height 819
click at [237, 115] on div at bounding box center [716, 410] width 1433 height 819
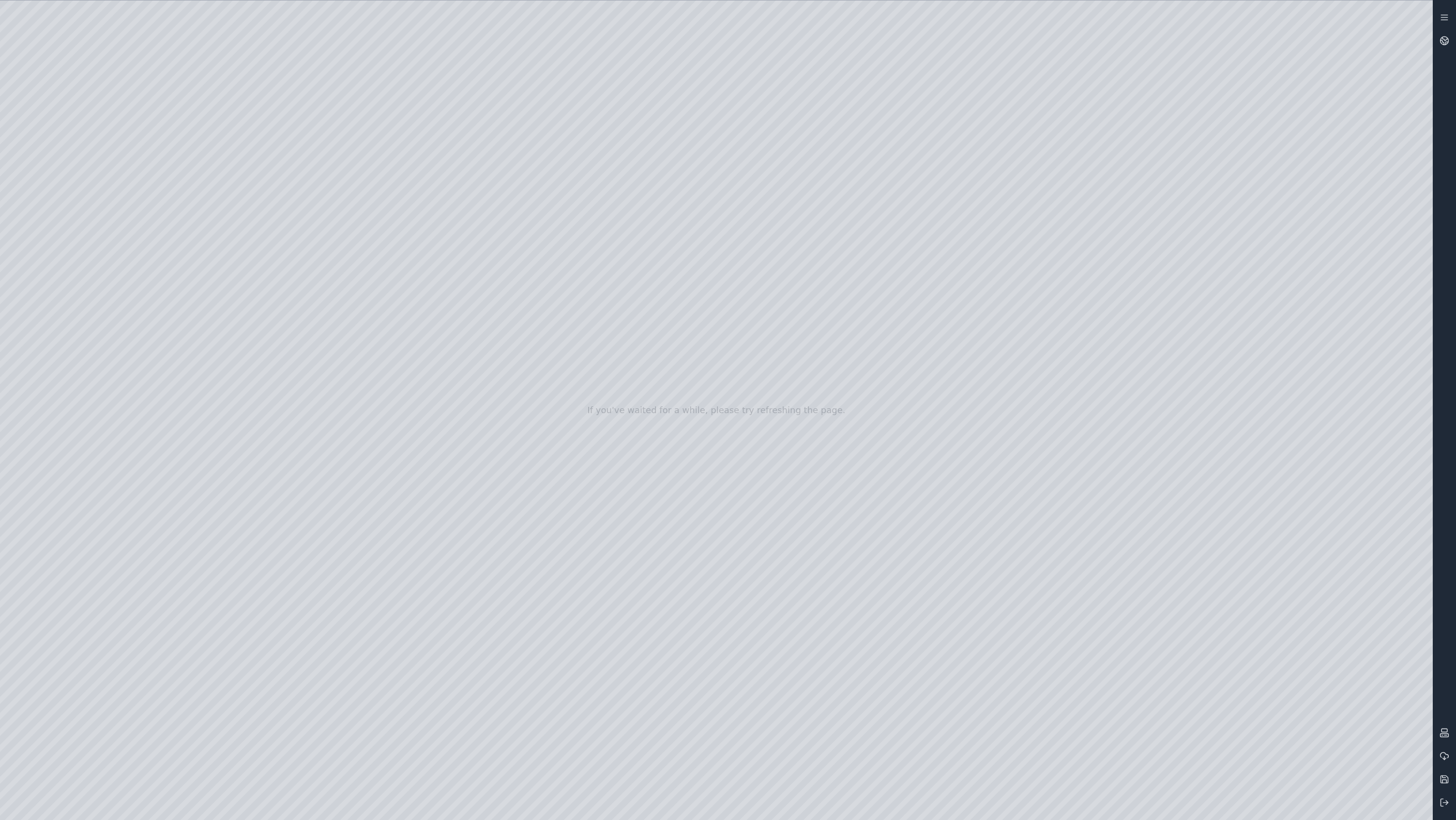
drag, startPoint x: 195, startPoint y: 119, endPoint x: 198, endPoint y: 131, distance: 12.4
click at [198, 131] on div at bounding box center [716, 410] width 1433 height 819
drag, startPoint x: 254, startPoint y: 120, endPoint x: 269, endPoint y: 289, distance: 169.7
click at [269, 289] on div at bounding box center [716, 410] width 1433 height 819
click at [154, 59] on div at bounding box center [716, 410] width 1433 height 819
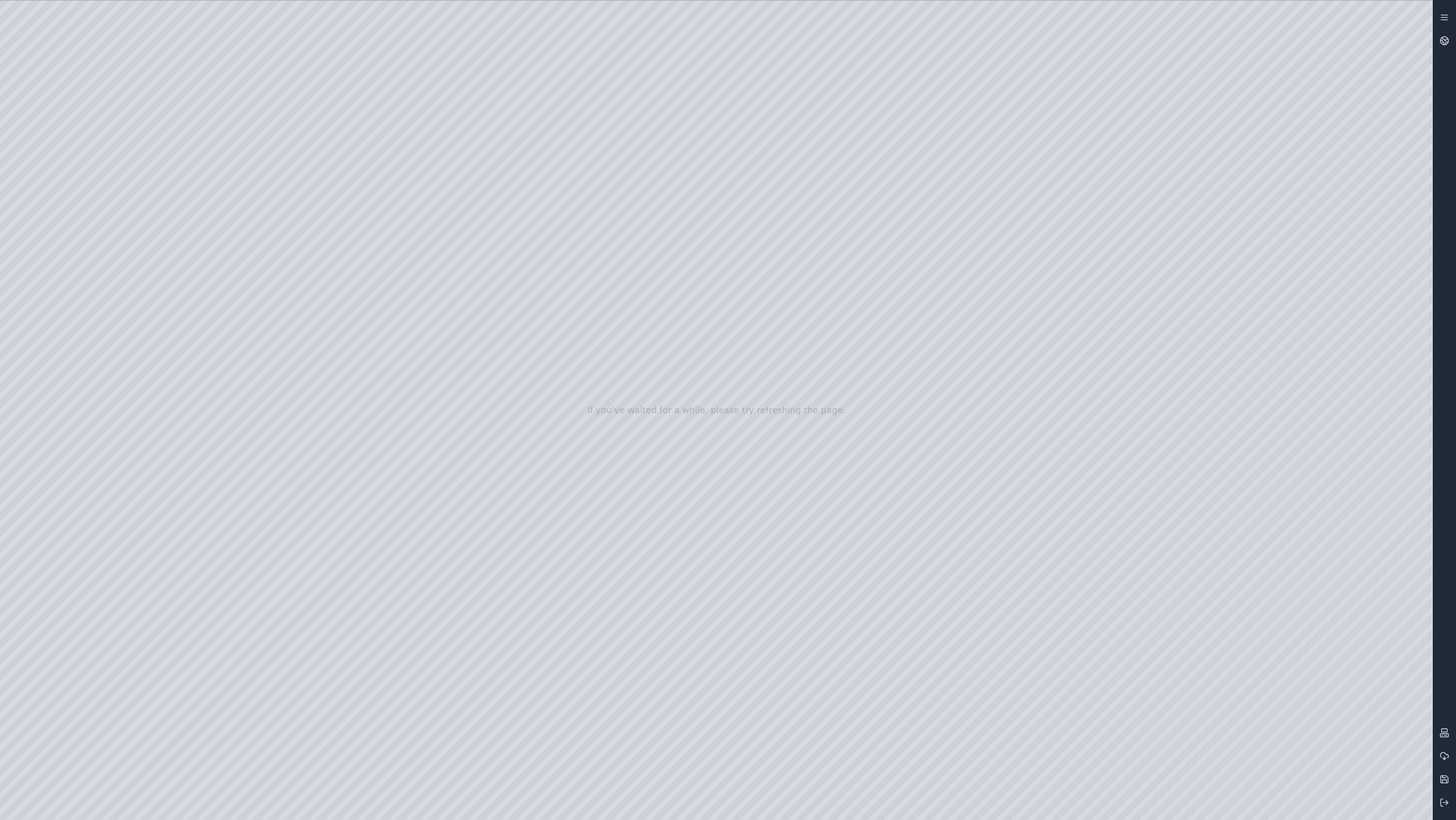
click at [208, 228] on div at bounding box center [716, 410] width 1433 height 819
click at [156, 57] on div at bounding box center [716, 410] width 1433 height 819
click at [168, 397] on div at bounding box center [716, 410] width 1433 height 819
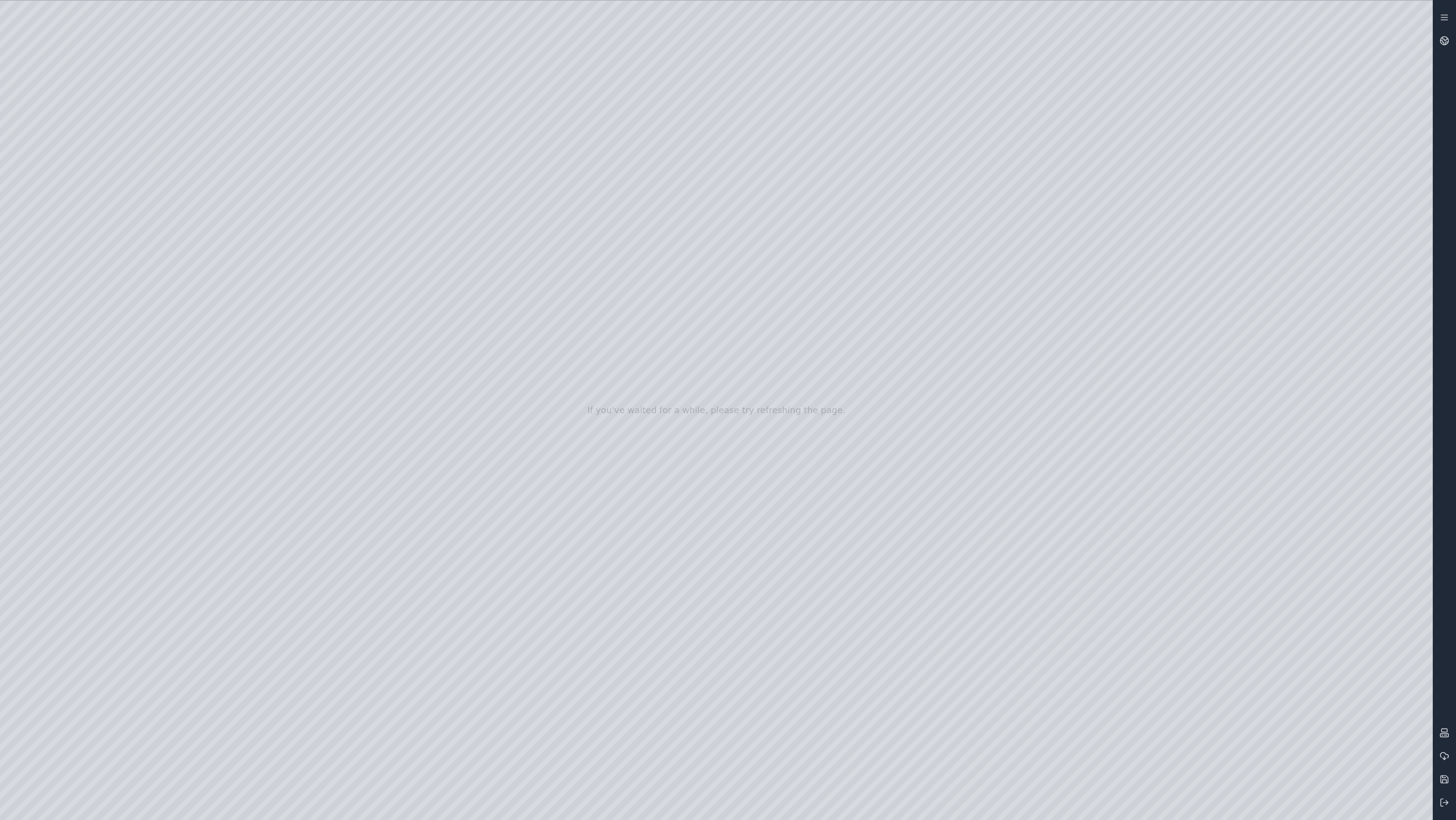
click at [162, 60] on div at bounding box center [716, 410] width 1433 height 819
click at [315, 302] on div at bounding box center [716, 410] width 1433 height 819
click at [145, 45] on div at bounding box center [716, 410] width 1433 height 819
click at [262, 307] on div at bounding box center [716, 410] width 1433 height 819
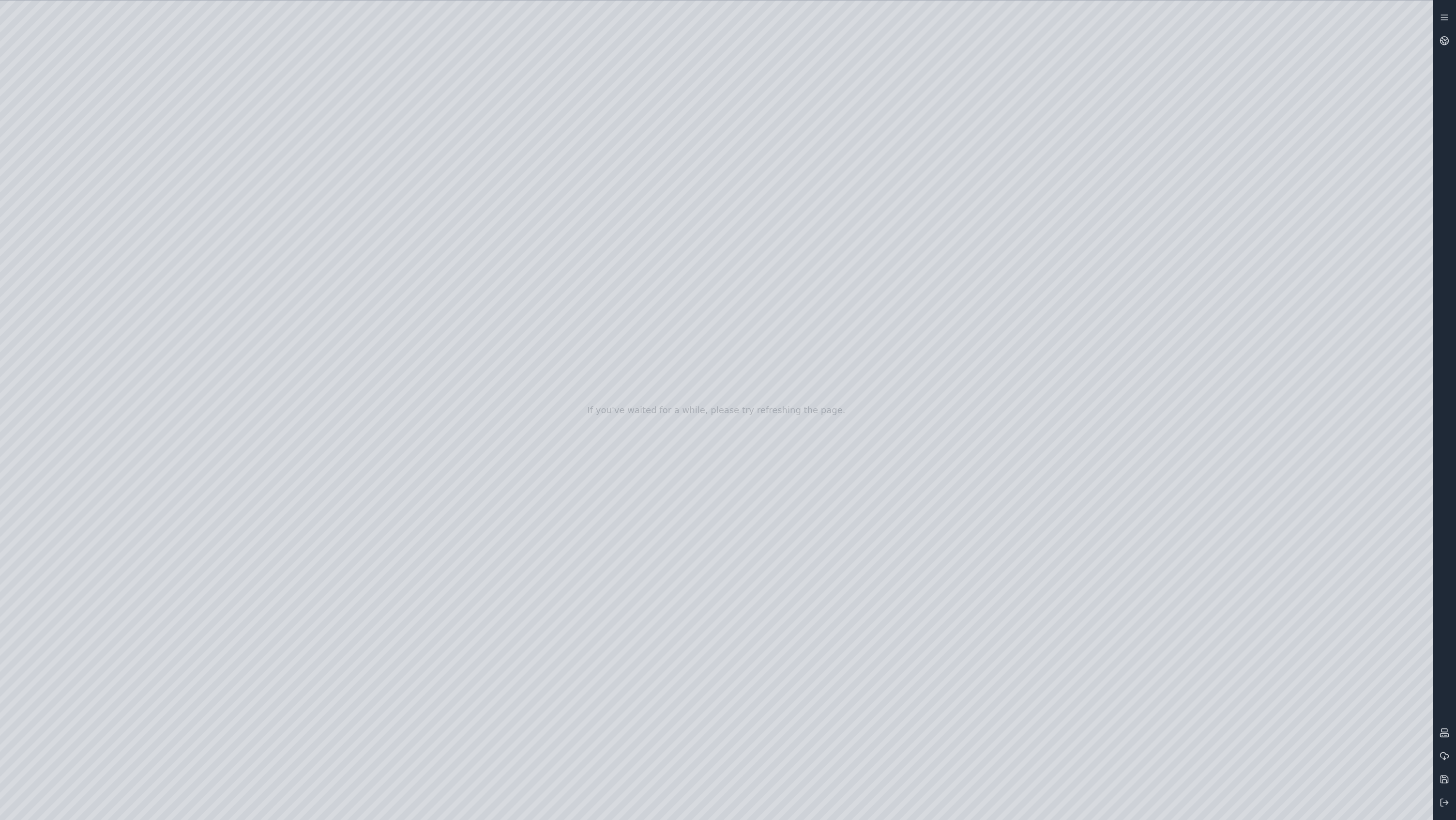
click at [262, 307] on div at bounding box center [716, 410] width 1433 height 819
click at [154, 54] on div at bounding box center [716, 410] width 1433 height 819
click at [193, 294] on div at bounding box center [716, 410] width 1433 height 819
click at [155, 54] on div at bounding box center [716, 410] width 1433 height 819
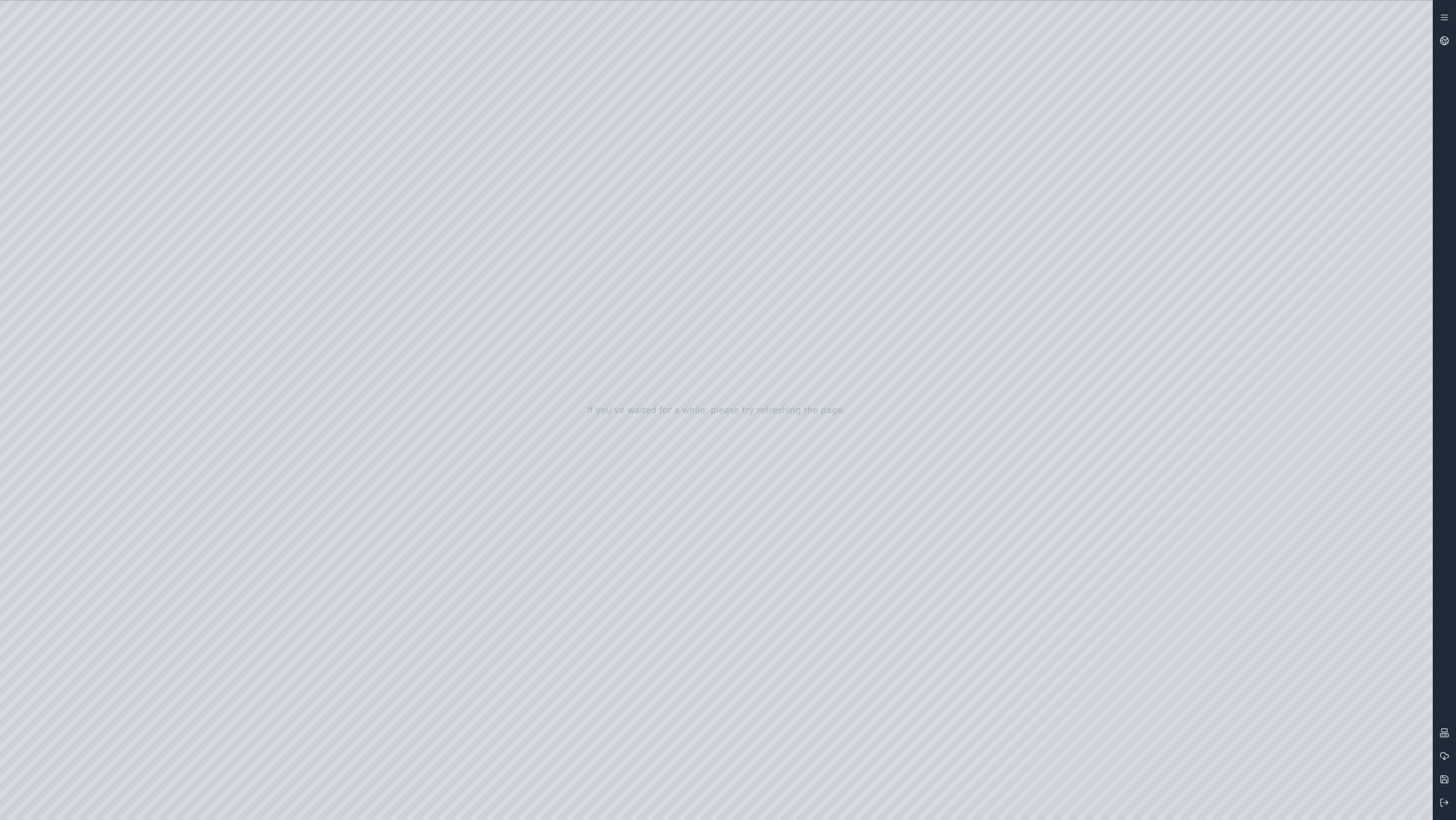
click at [266, 212] on div at bounding box center [716, 410] width 1433 height 819
click at [160, 58] on div at bounding box center [716, 410] width 1433 height 819
click at [163, 56] on div at bounding box center [716, 410] width 1433 height 819
click at [258, 462] on div at bounding box center [716, 410] width 1433 height 819
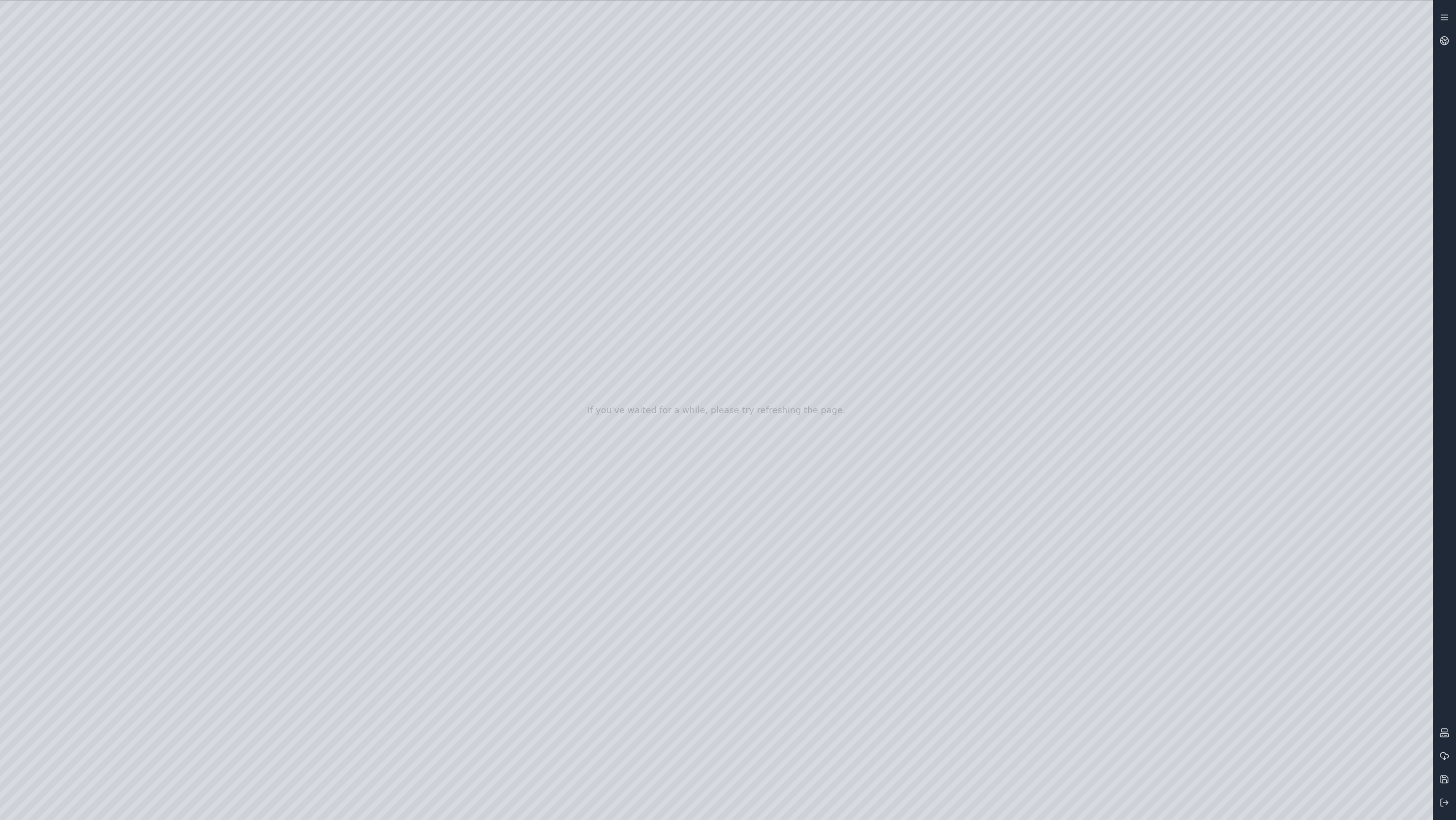
click at [92, 181] on div at bounding box center [716, 410] width 1433 height 819
click at [164, 59] on div at bounding box center [716, 410] width 1433 height 819
click at [92, 241] on div at bounding box center [716, 410] width 1433 height 819
click at [97, 207] on div at bounding box center [716, 410] width 1433 height 819
click at [64, 329] on div at bounding box center [716, 410] width 1433 height 819
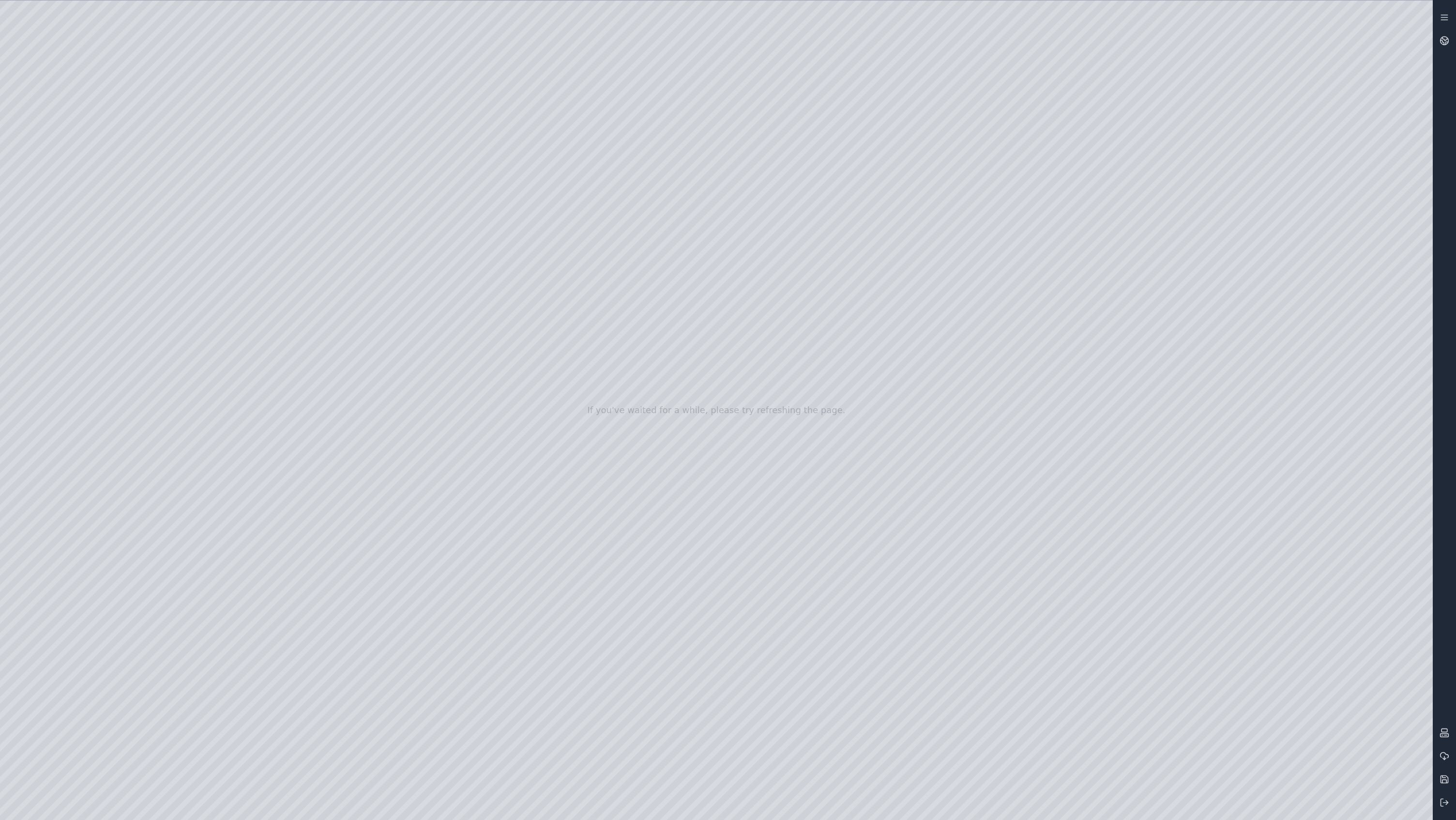
click at [86, 268] on div at bounding box center [716, 410] width 1433 height 819
click at [89, 235] on div at bounding box center [716, 410] width 1433 height 819
click at [164, 54] on div at bounding box center [716, 410] width 1433 height 819
click at [1447, 805] on icon at bounding box center [1444, 803] width 10 height 10
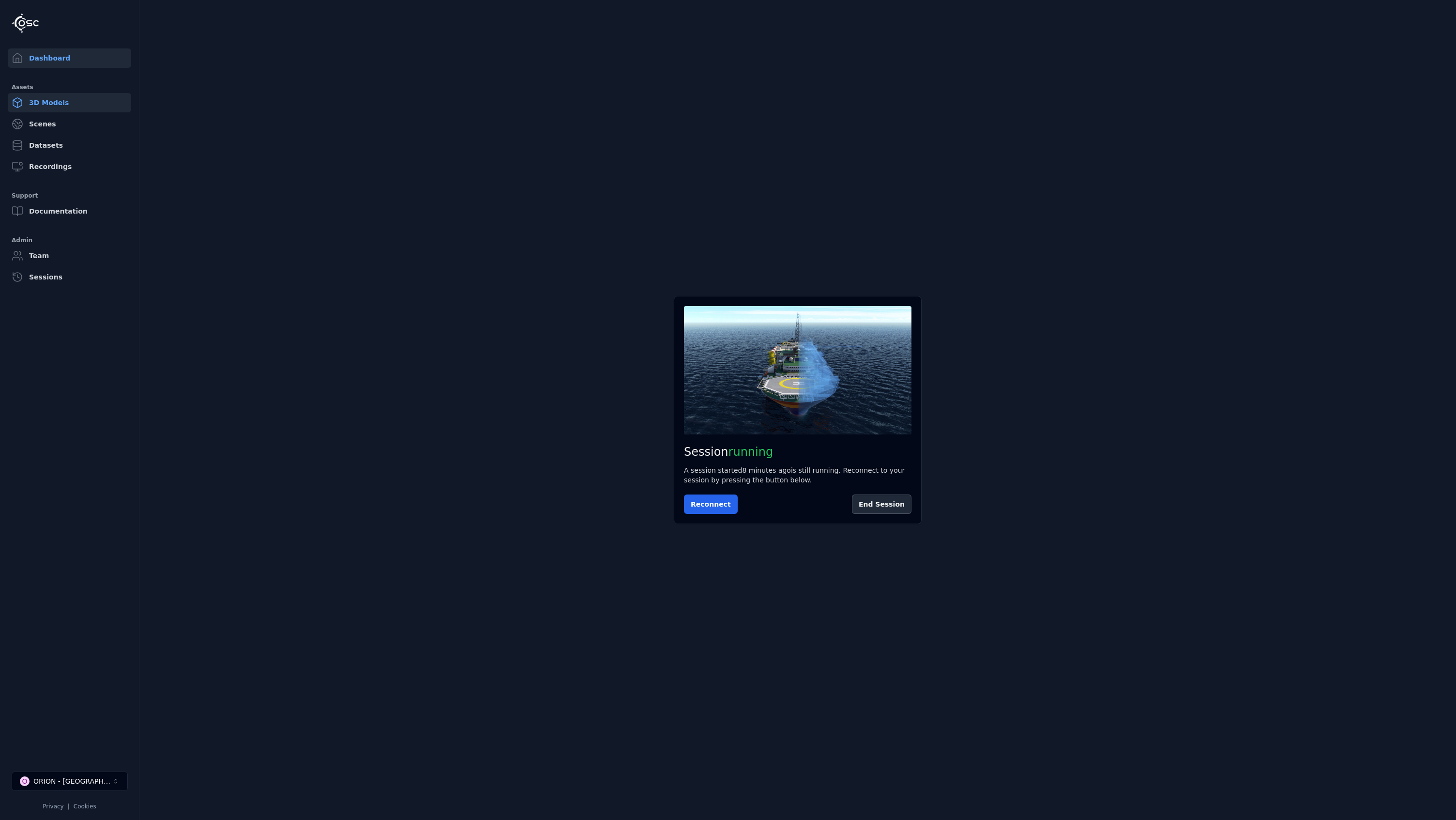
click at [48, 104] on link "3D Models" at bounding box center [69, 103] width 123 height 19
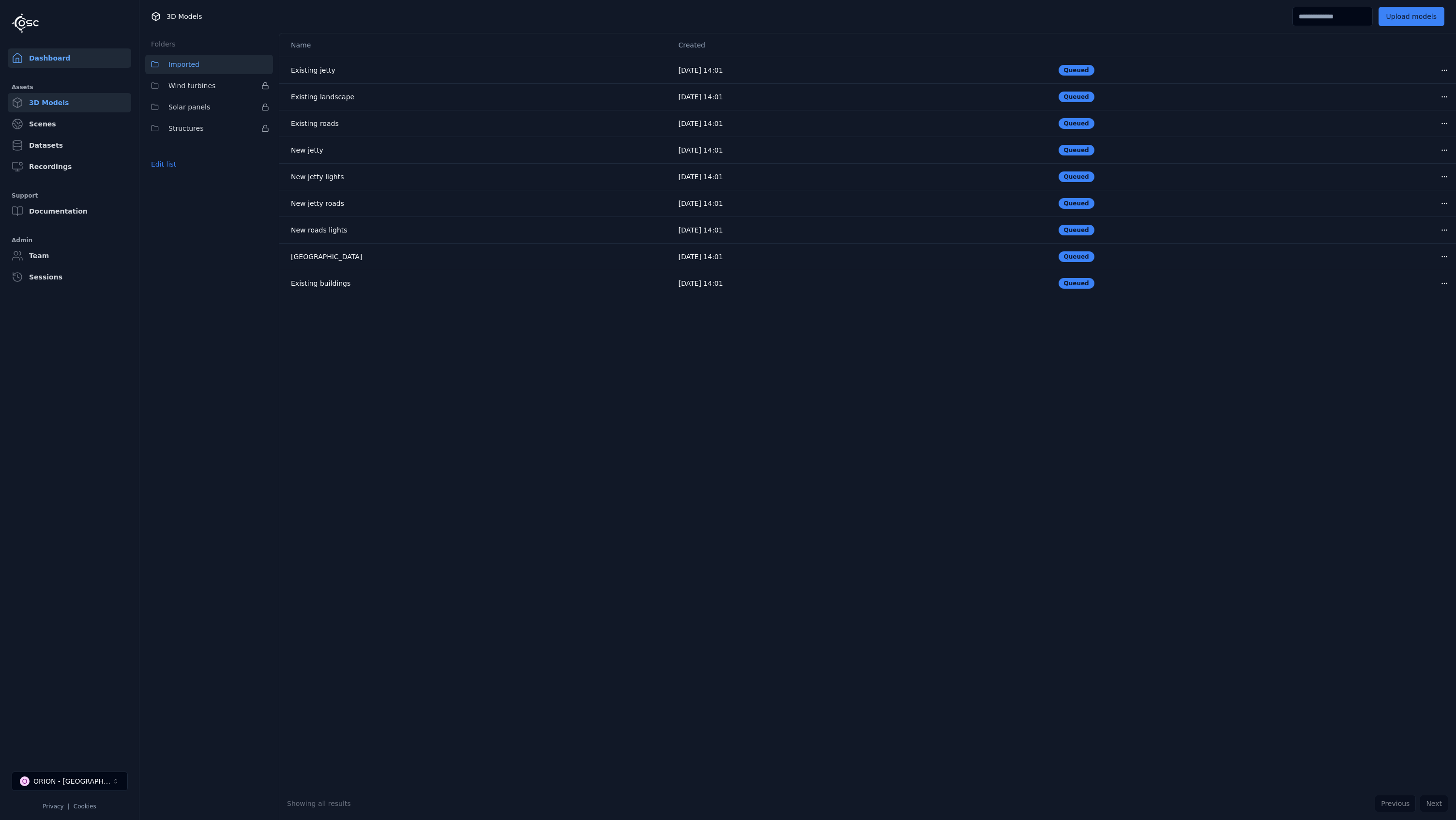
click at [39, 54] on link "Dashboard" at bounding box center [69, 58] width 123 height 19
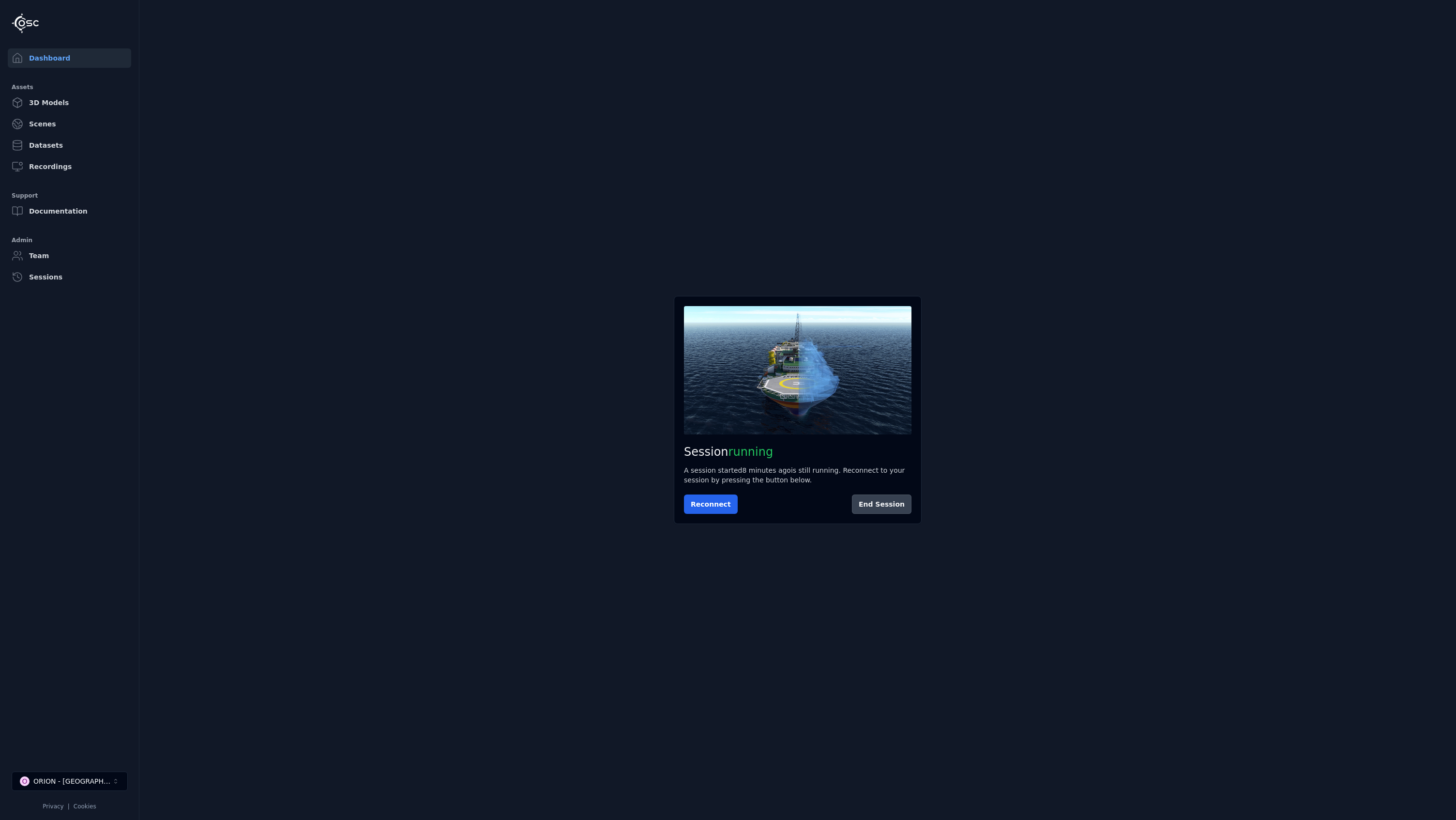
click at [883, 506] on button "End Session" at bounding box center [882, 504] width 60 height 19
click at [113, 782] on icon "Select a workspace" at bounding box center [115, 782] width 8 height 8
click at [55, 761] on div "Sign out" at bounding box center [70, 759] width 112 height 15
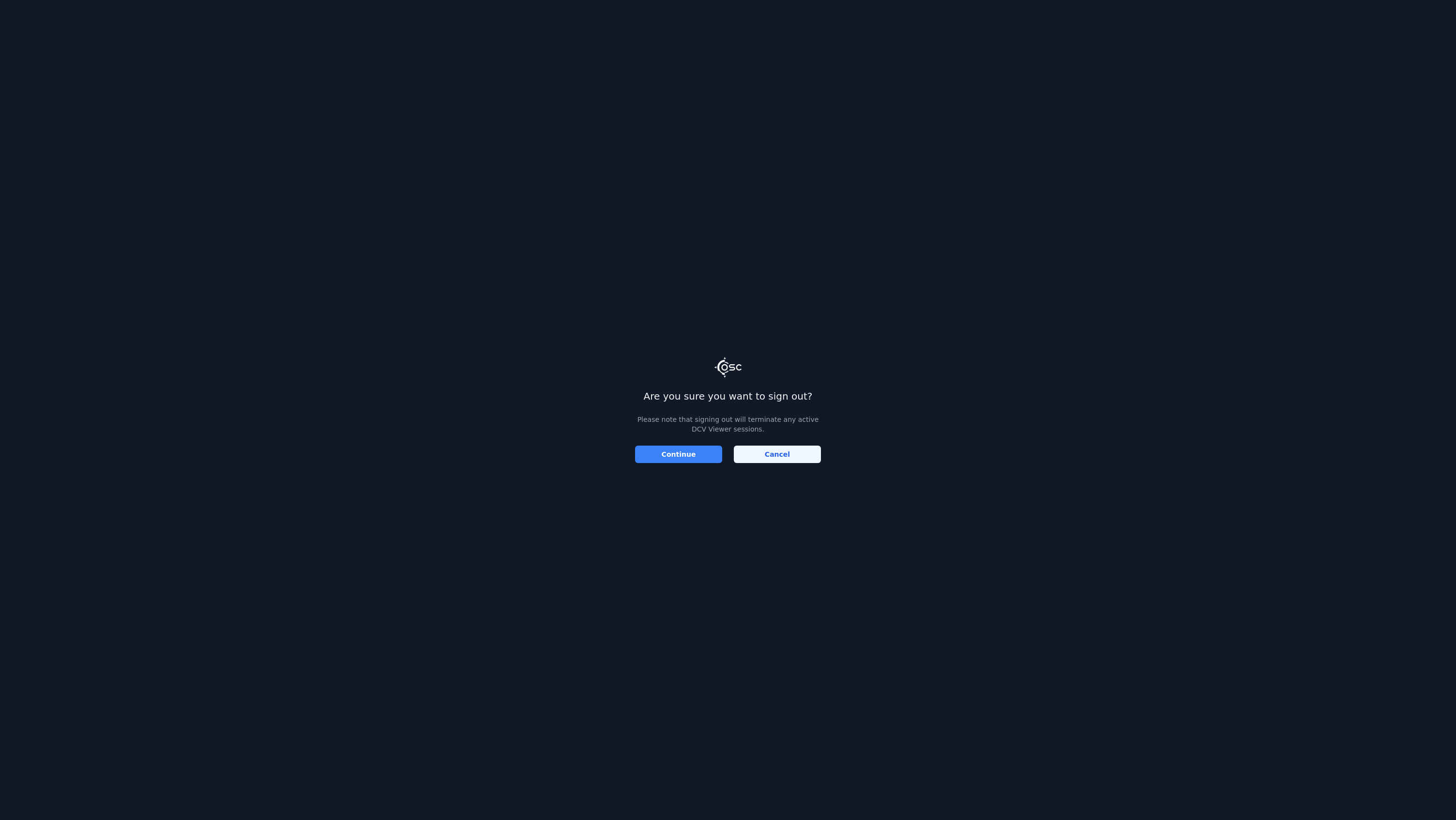
click at [695, 454] on button "Continue" at bounding box center [678, 454] width 88 height 17
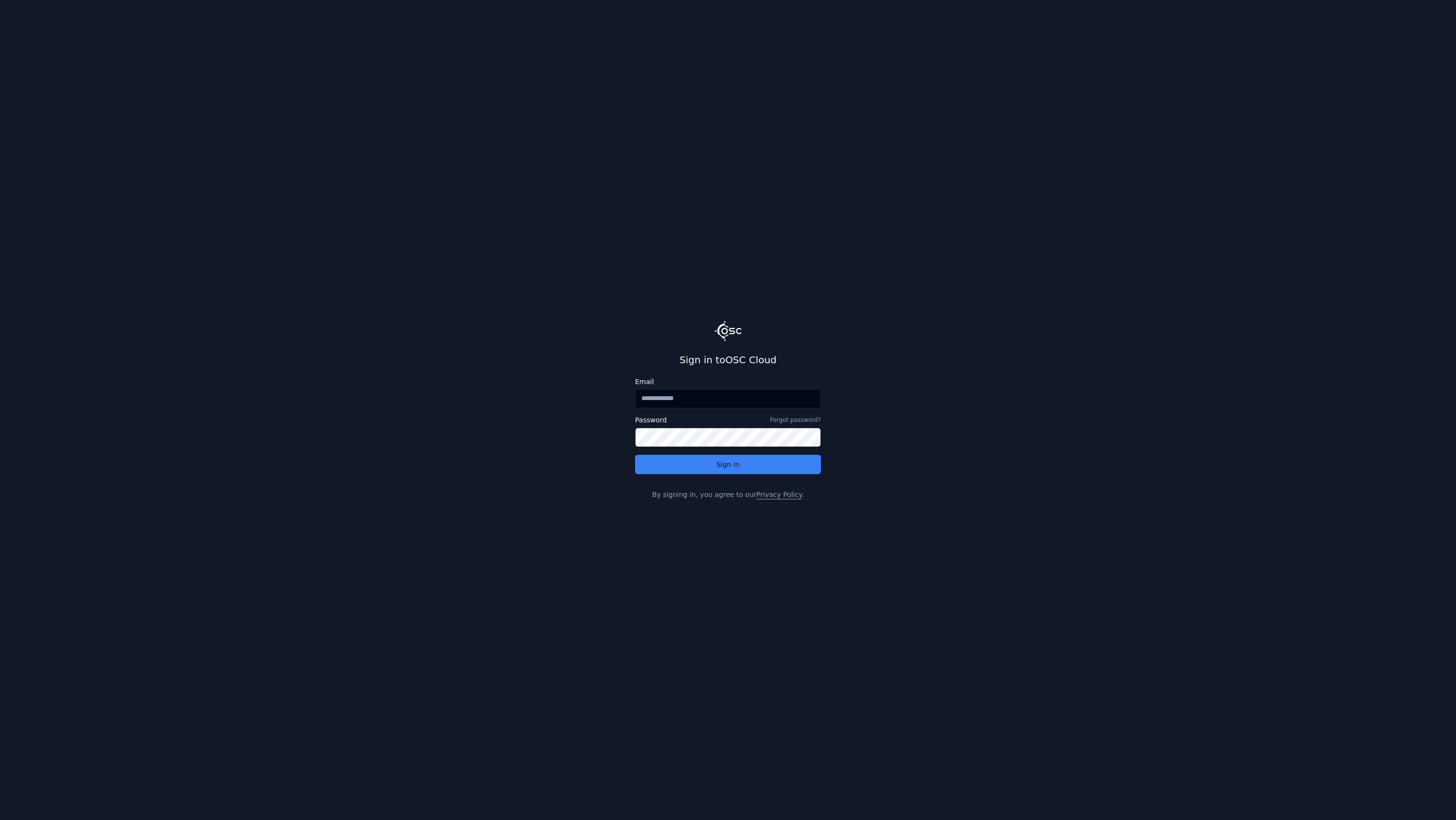
drag, startPoint x: 0, startPoint y: 0, endPoint x: 268, endPoint y: 170, distance: 317.4
click at [258, 206] on main "Sign in to OSC Cloud Email Password Forgot password? Sign in By signing in, you…" at bounding box center [728, 410] width 1456 height 820
